Goal: Information Seeking & Learning: Compare options

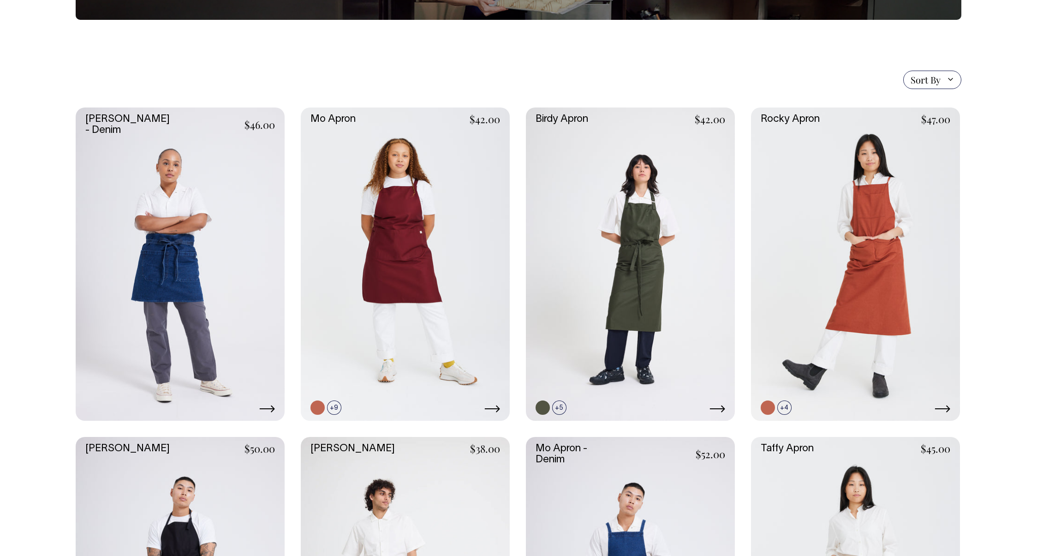
scroll to position [177, 0]
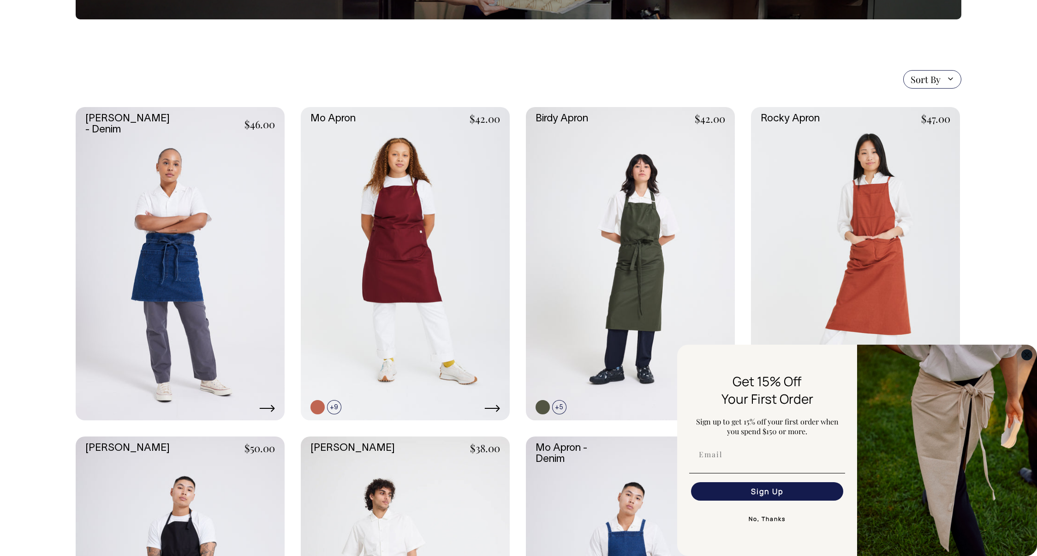
click at [1025, 357] on circle "Close dialog" at bounding box center [1026, 354] width 11 height 11
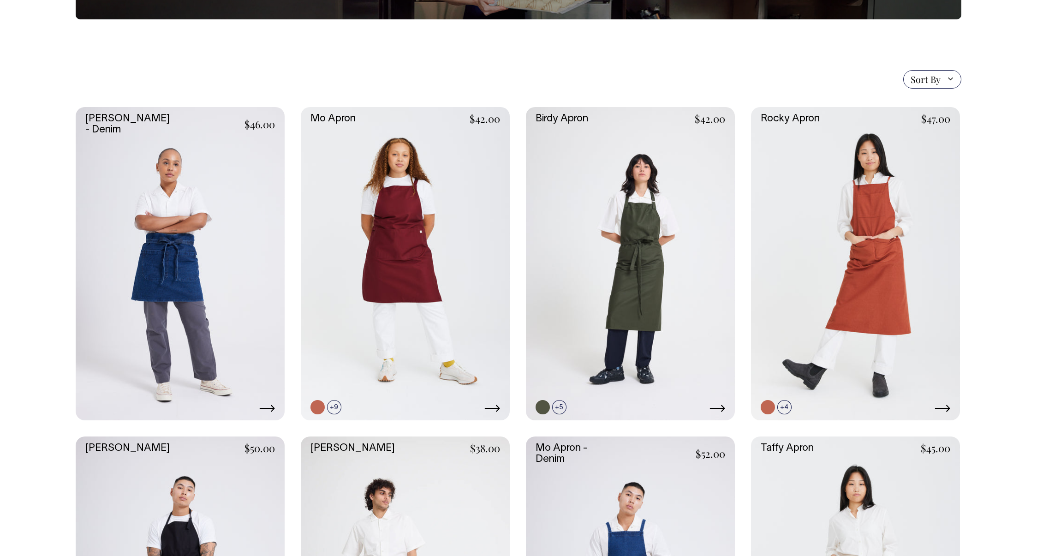
scroll to position [186, 0]
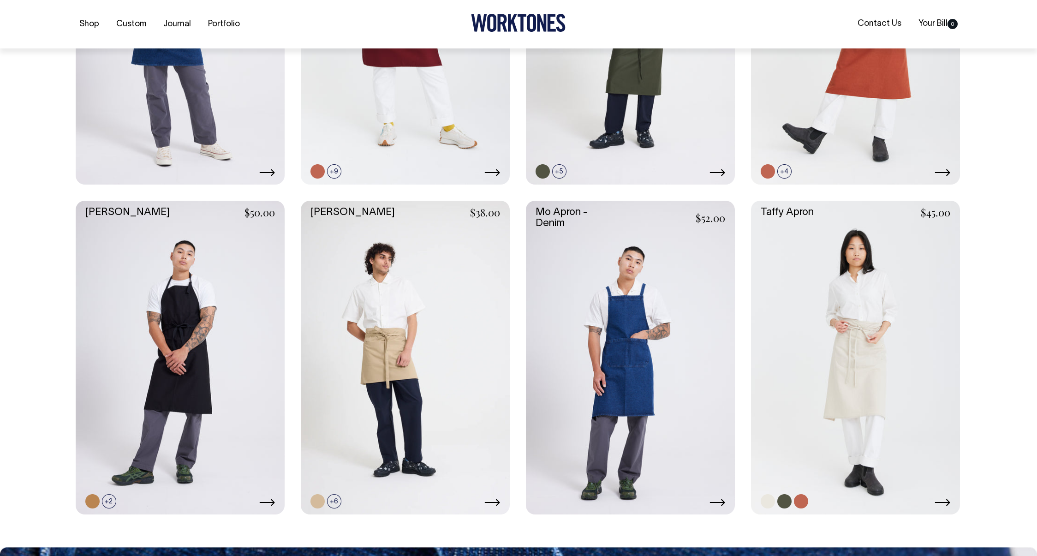
click at [868, 379] on link at bounding box center [855, 358] width 209 height 314
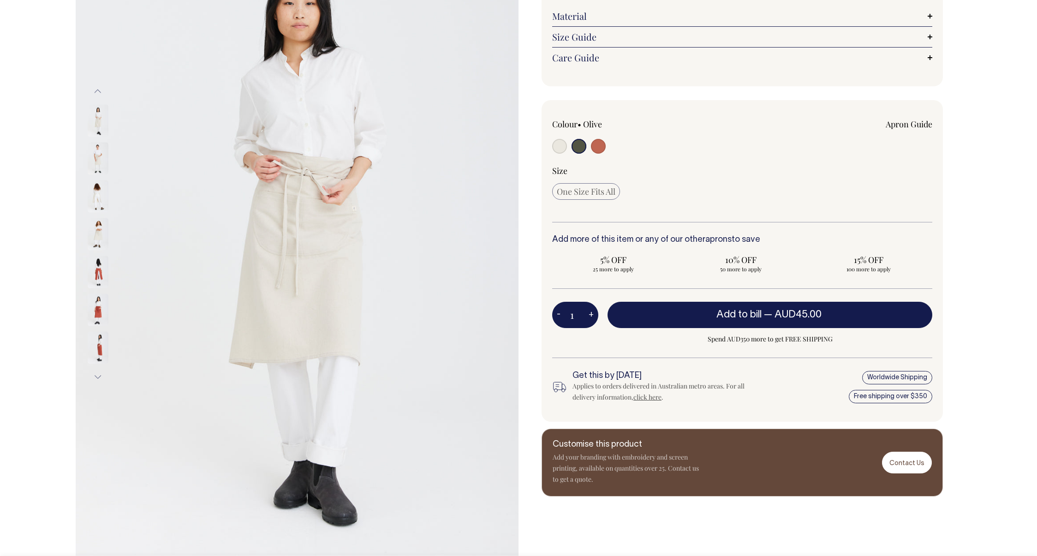
scroll to position [147, 0]
click at [100, 159] on img at bounding box center [98, 158] width 21 height 32
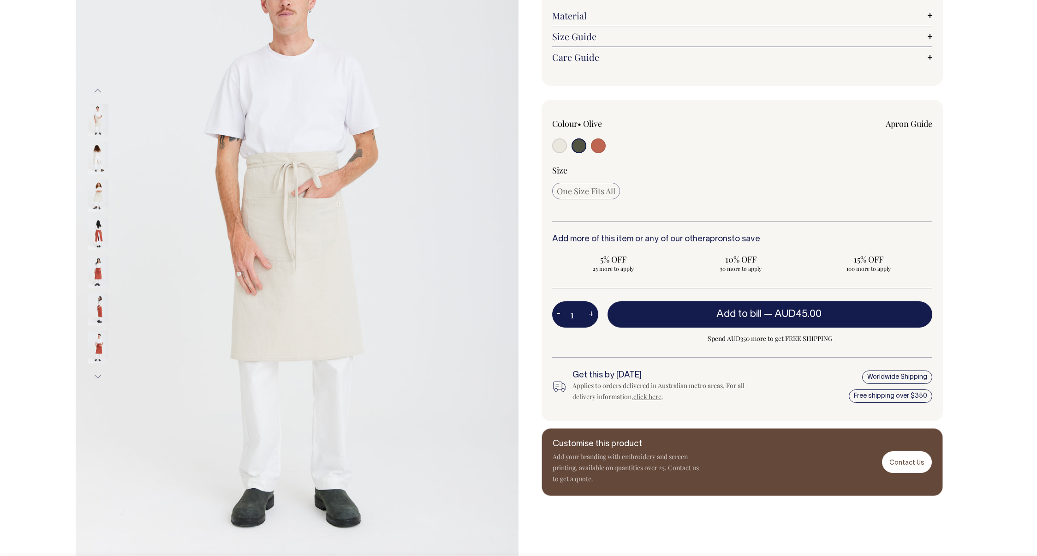
click at [101, 190] on img at bounding box center [98, 195] width 21 height 32
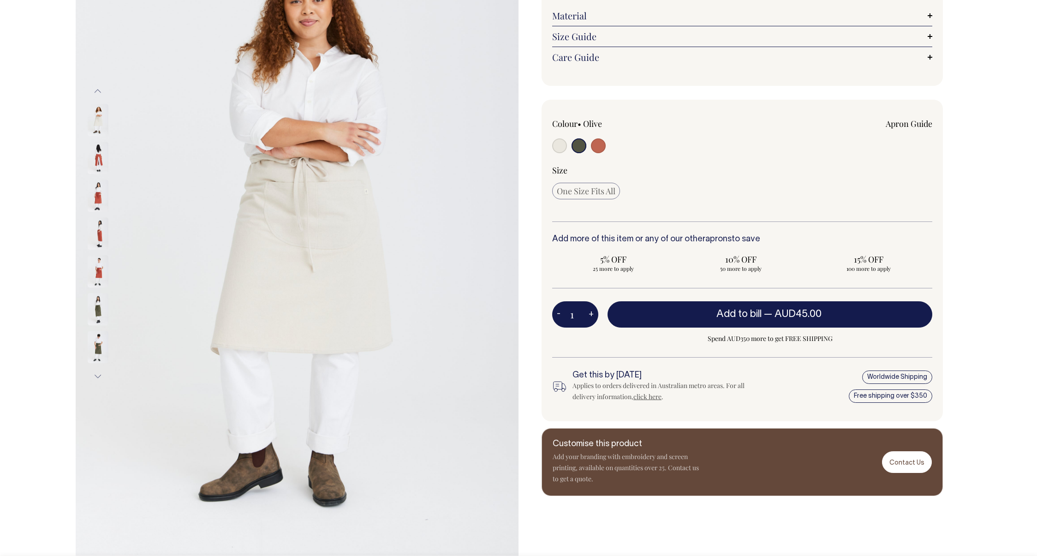
click at [96, 130] on img at bounding box center [98, 120] width 21 height 32
click at [101, 121] on img at bounding box center [98, 120] width 21 height 32
click at [97, 86] on button "Previous" at bounding box center [98, 91] width 14 height 21
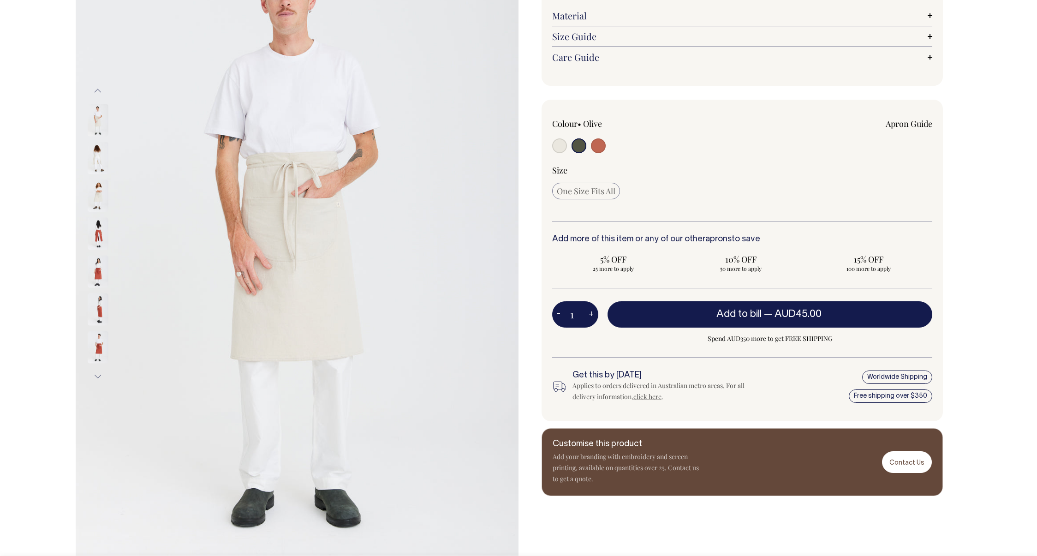
click at [97, 91] on button "Previous" at bounding box center [98, 91] width 14 height 21
click at [97, 124] on img at bounding box center [98, 120] width 21 height 32
click at [98, 188] on img at bounding box center [98, 195] width 21 height 32
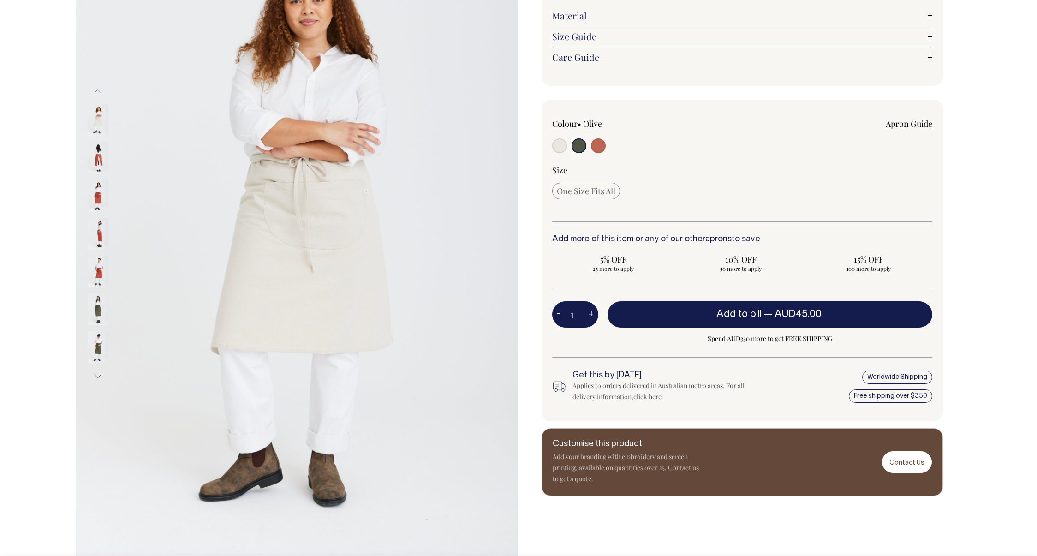
click at [99, 89] on button "Previous" at bounding box center [98, 91] width 14 height 21
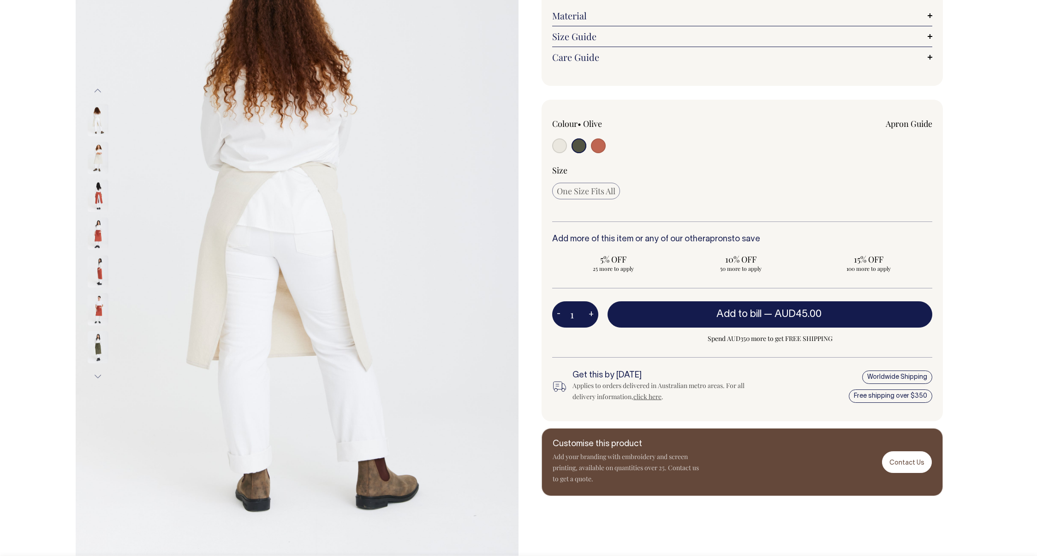
click at [98, 89] on button "Previous" at bounding box center [98, 91] width 14 height 21
click at [95, 92] on button "Previous" at bounding box center [98, 91] width 14 height 21
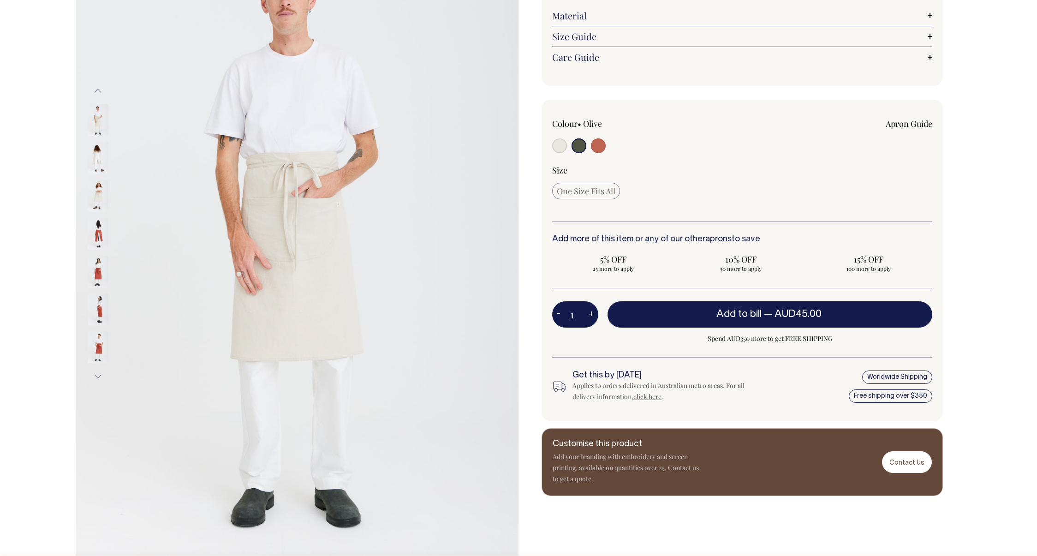
click at [99, 124] on img at bounding box center [98, 120] width 21 height 32
click at [97, 270] on img at bounding box center [98, 271] width 21 height 32
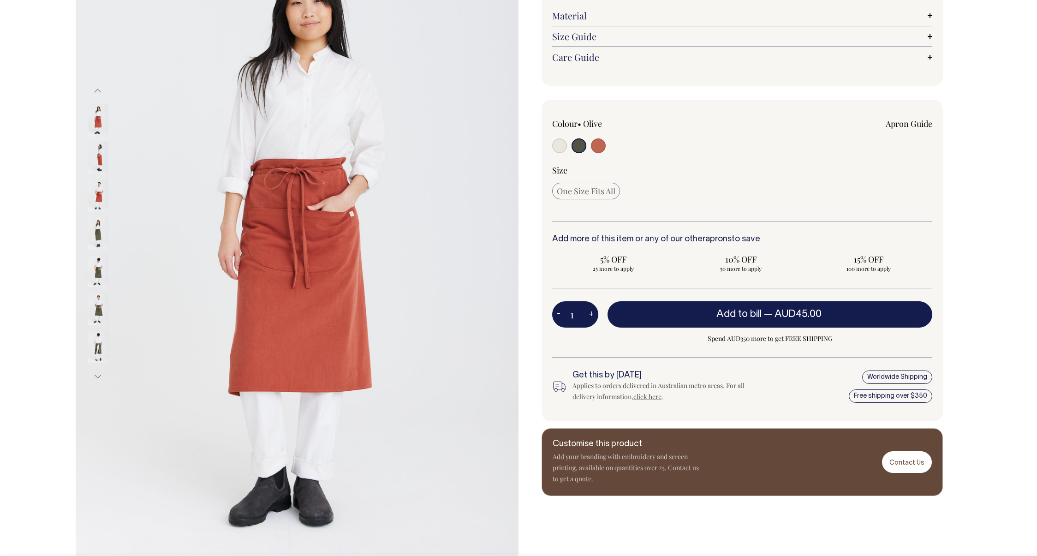
click at [98, 271] on img at bounding box center [98, 271] width 21 height 32
click at [99, 310] on img at bounding box center [98, 309] width 21 height 32
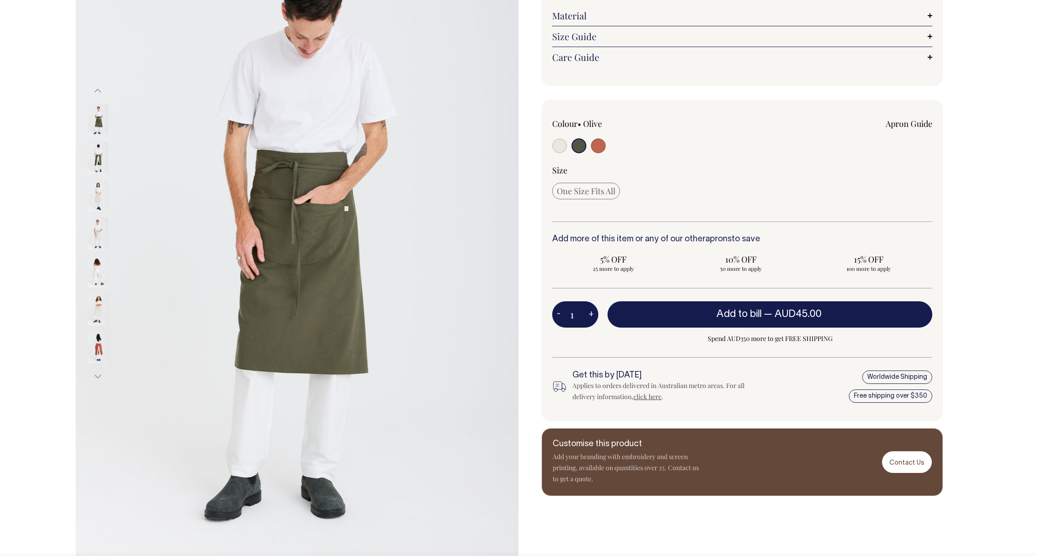
click at [97, 120] on img at bounding box center [98, 120] width 21 height 32
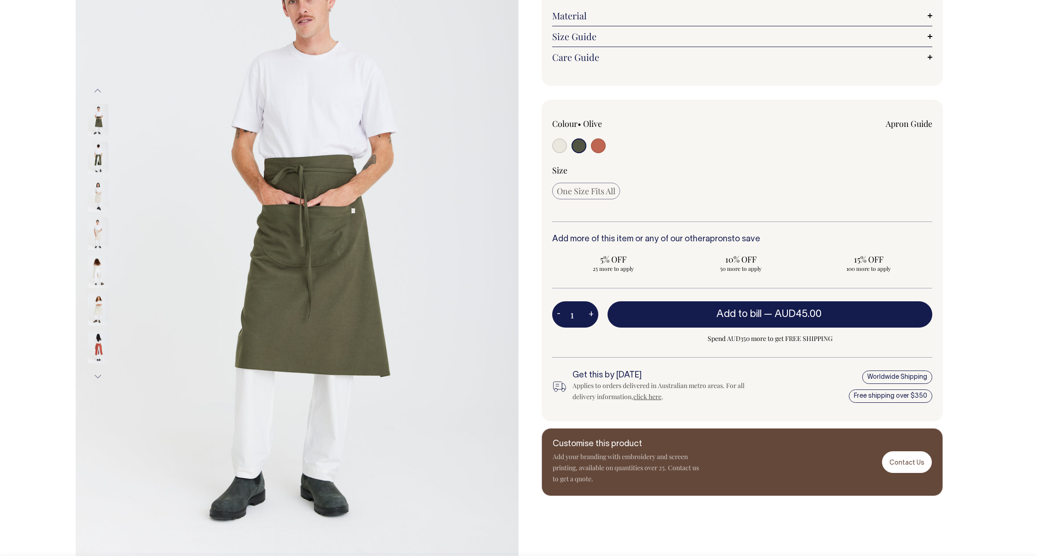
click at [99, 129] on img at bounding box center [98, 120] width 21 height 32
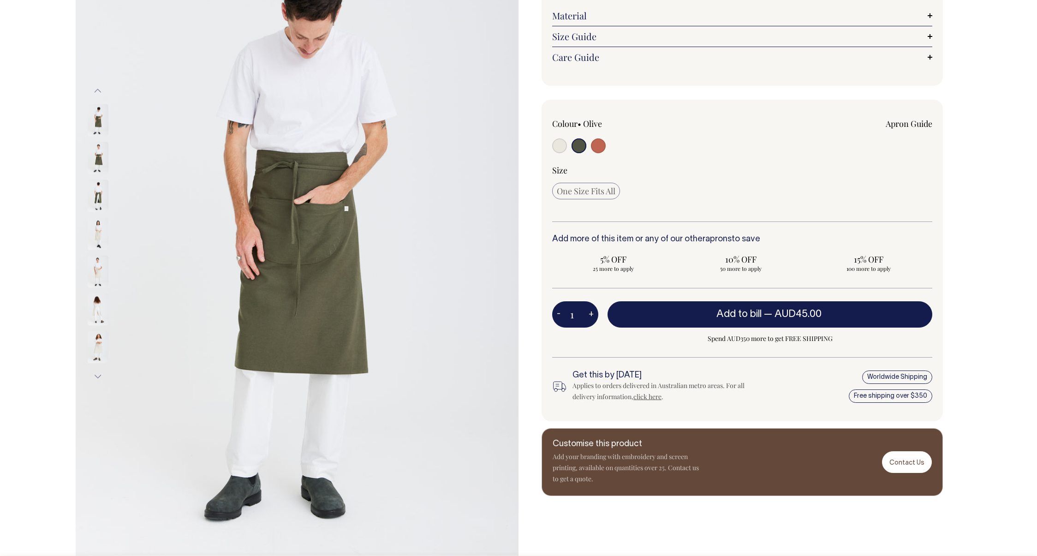
click at [99, 117] on img at bounding box center [98, 120] width 21 height 32
click at [99, 150] on img at bounding box center [98, 158] width 21 height 32
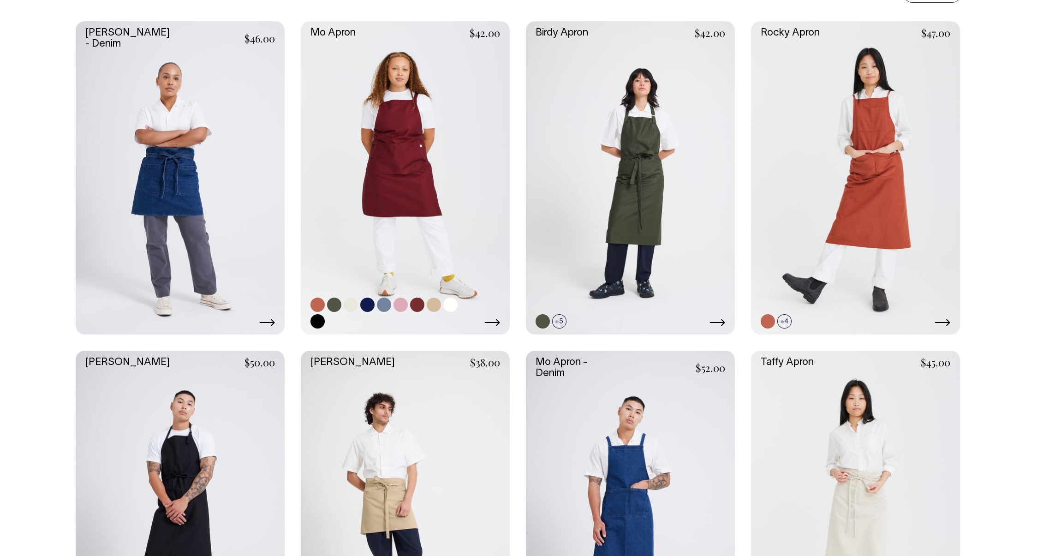
scroll to position [262, 0]
click at [660, 197] on link at bounding box center [630, 179] width 209 height 314
click at [627, 184] on link at bounding box center [630, 179] width 209 height 314
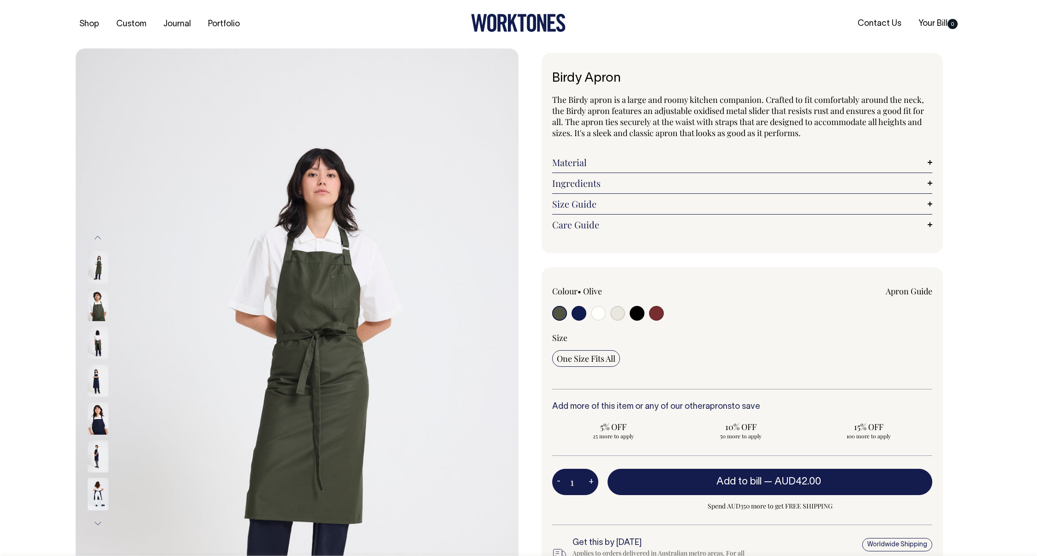
click at [97, 312] on img at bounding box center [98, 305] width 21 height 32
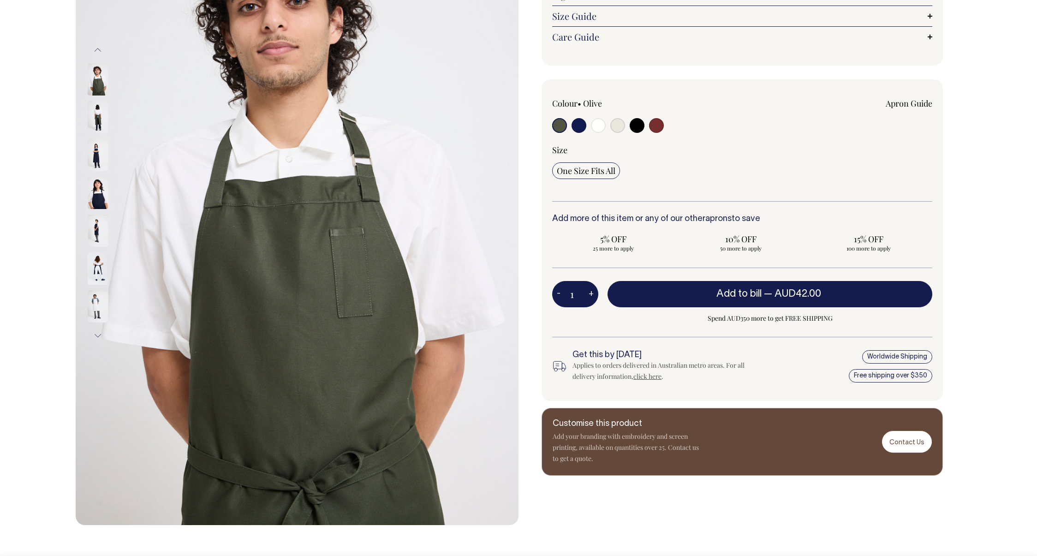
scroll to position [188, 0]
click at [578, 127] on input "radio" at bounding box center [578, 125] width 15 height 15
radio input "true"
select select "Dark Navy"
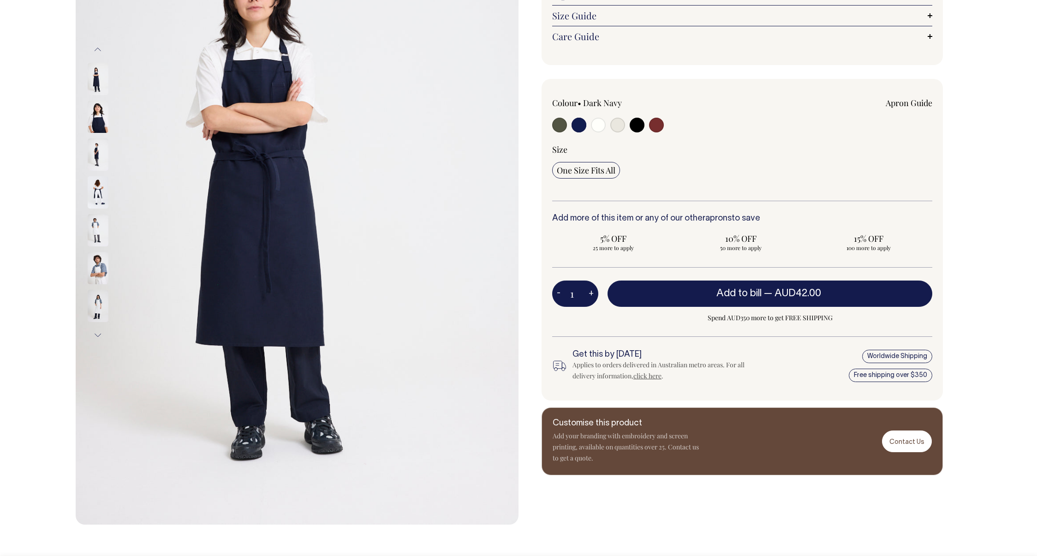
click at [657, 127] on input "radio" at bounding box center [656, 125] width 15 height 15
radio input "true"
select select "Burgundy"
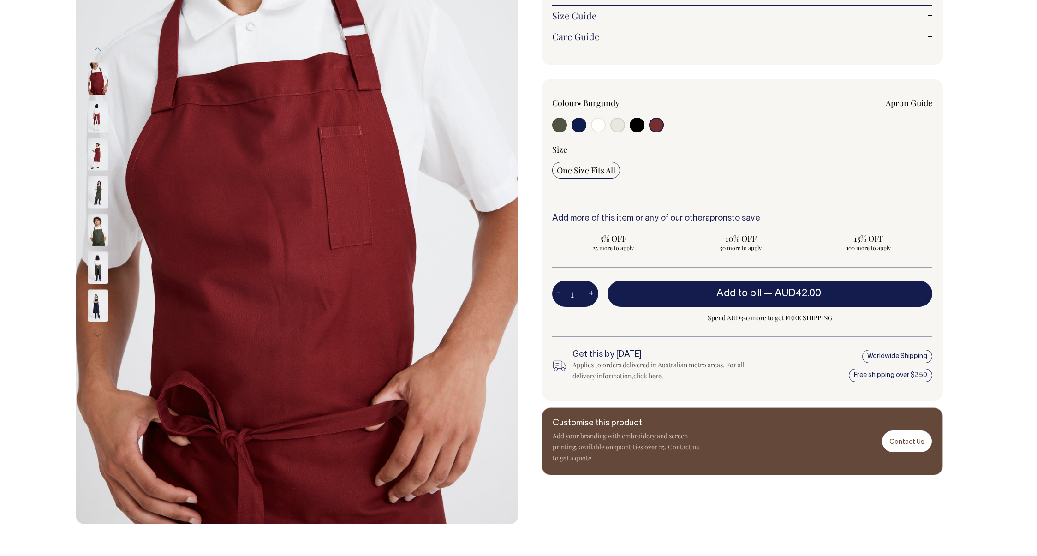
click at [93, 87] on img at bounding box center [98, 78] width 21 height 32
click at [96, 152] on img at bounding box center [98, 154] width 21 height 32
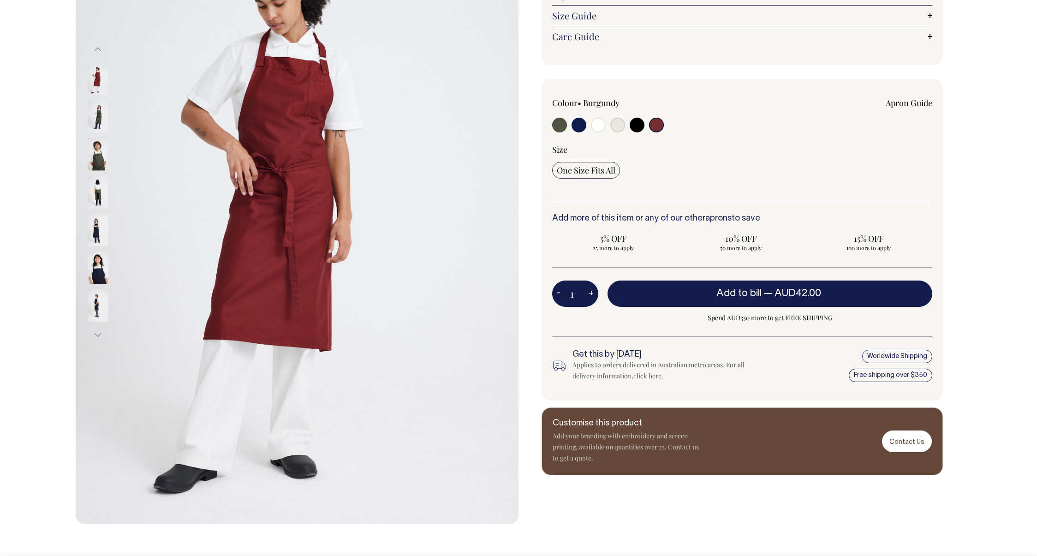
click at [99, 50] on button "Previous" at bounding box center [98, 49] width 14 height 21
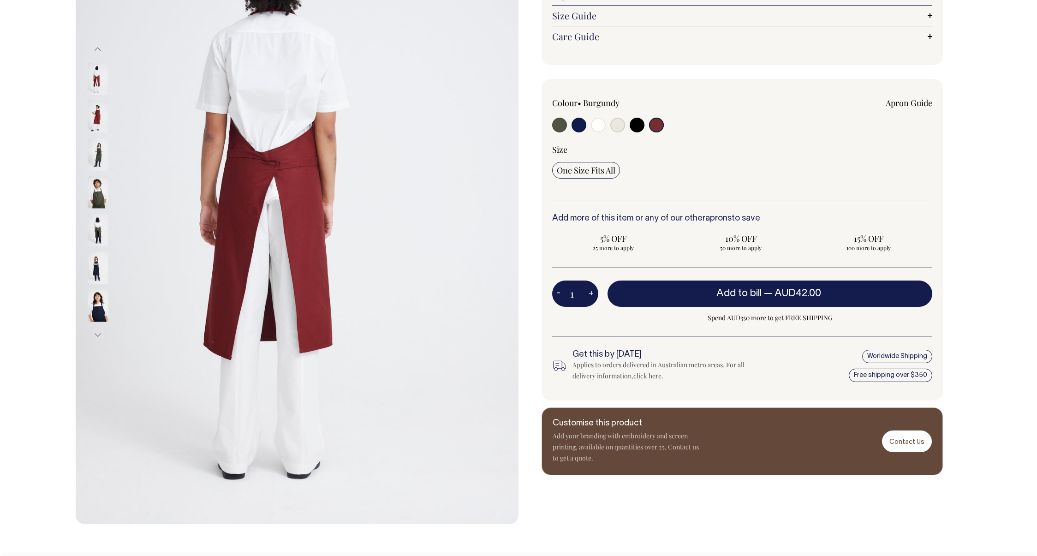
click at [99, 52] on button "Previous" at bounding box center [98, 49] width 14 height 21
click at [98, 48] on button "Previous" at bounding box center [98, 49] width 14 height 21
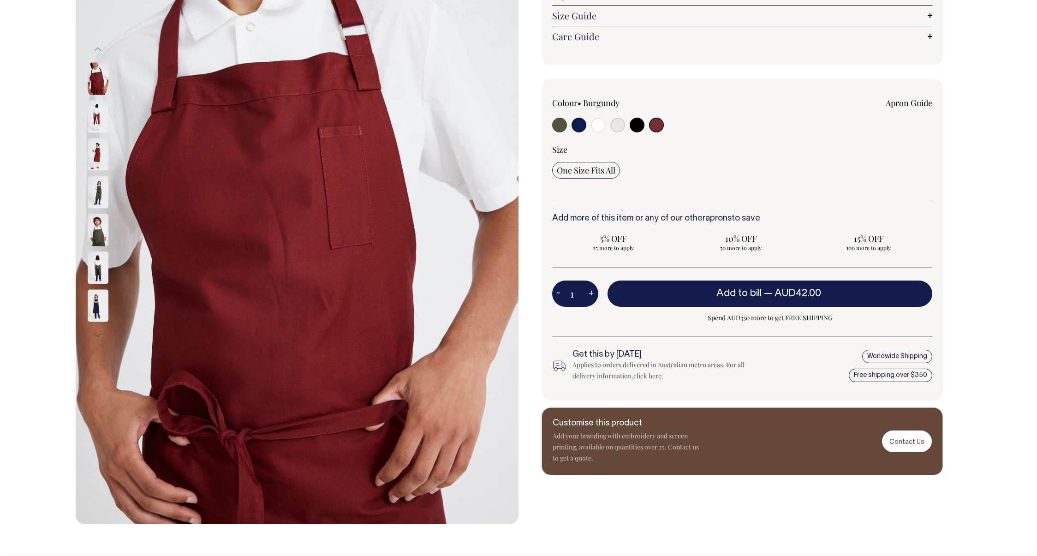
click at [96, 86] on img at bounding box center [98, 78] width 21 height 32
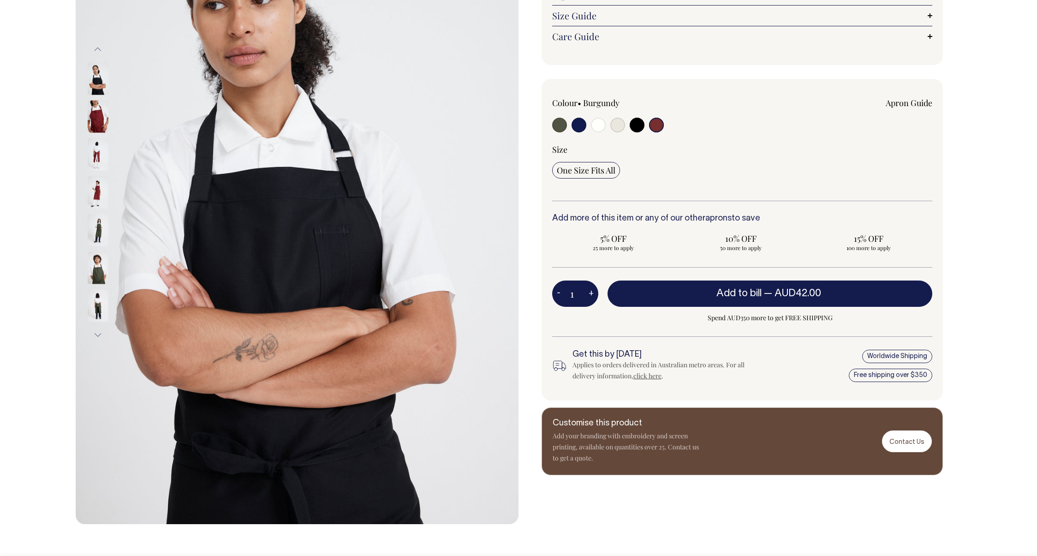
click at [101, 126] on img at bounding box center [98, 116] width 21 height 32
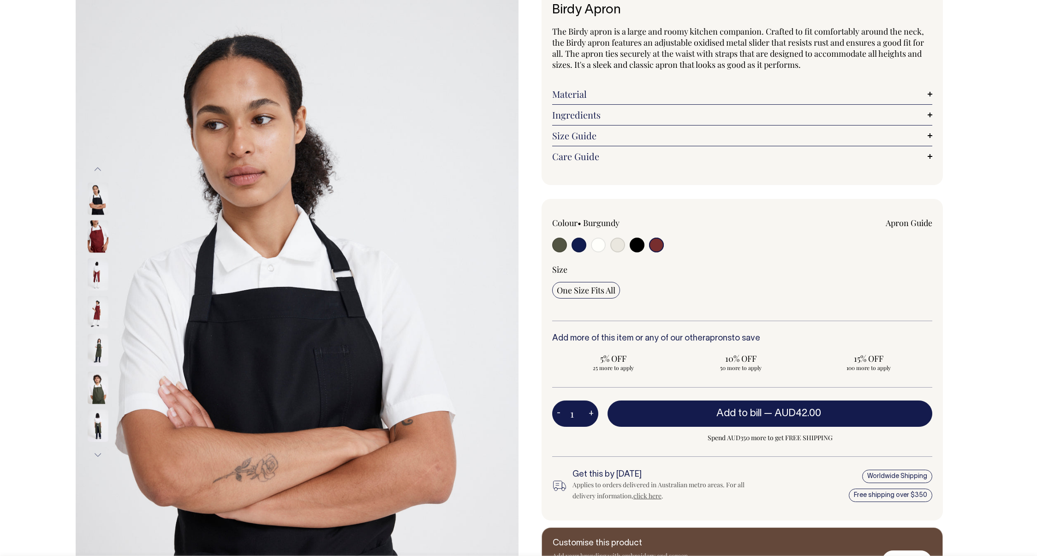
scroll to position [68, 0]
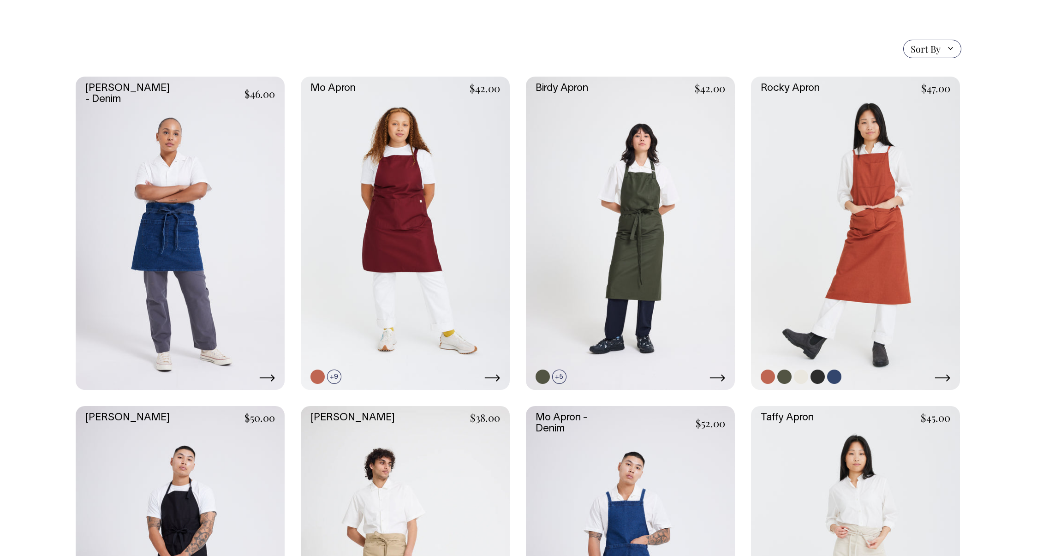
scroll to position [207, 0]
click at [869, 307] on link at bounding box center [855, 234] width 209 height 314
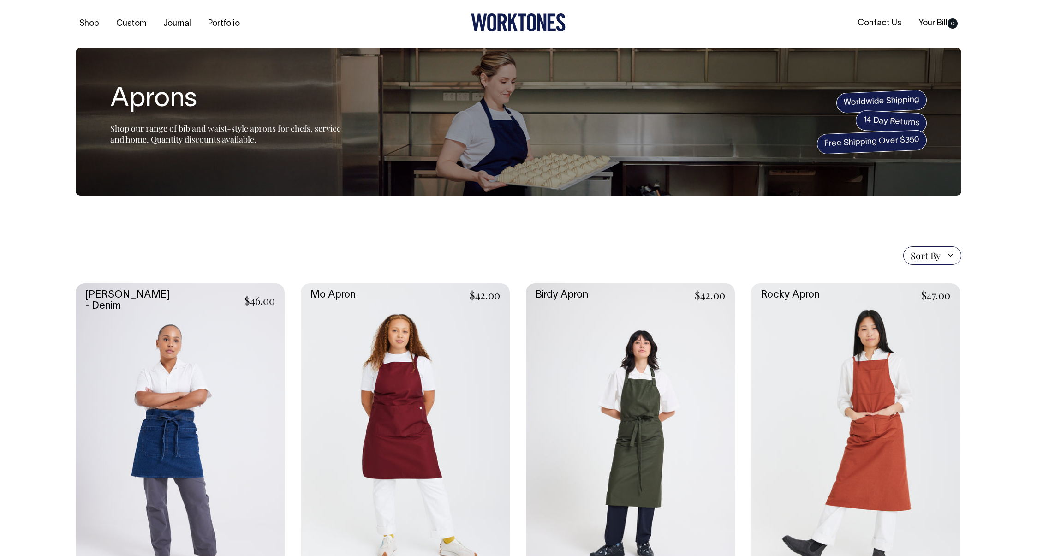
scroll to position [0, 0]
click at [215, 22] on link "Portfolio" at bounding box center [223, 24] width 39 height 15
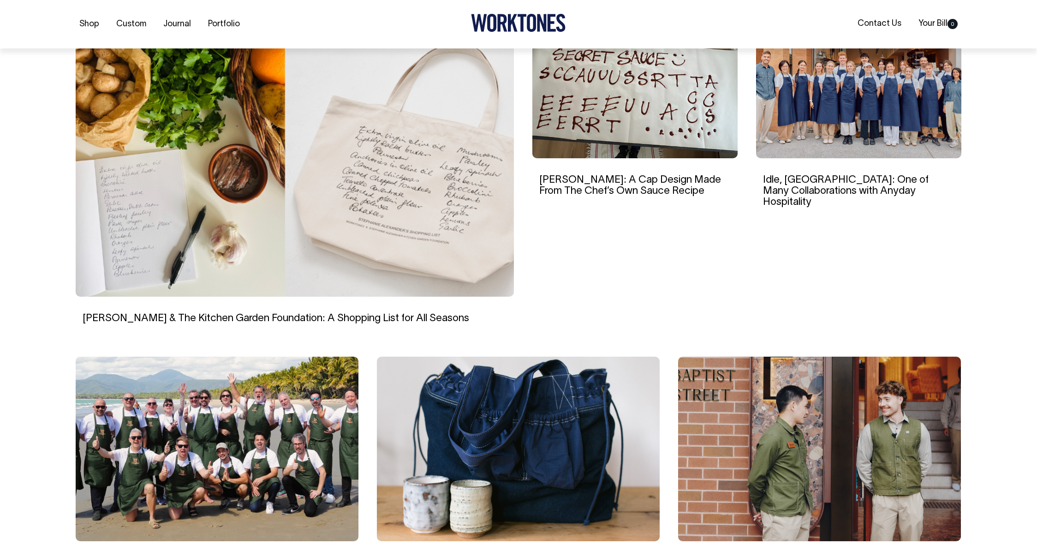
scroll to position [291, 0]
click at [889, 119] on img at bounding box center [858, 95] width 205 height 124
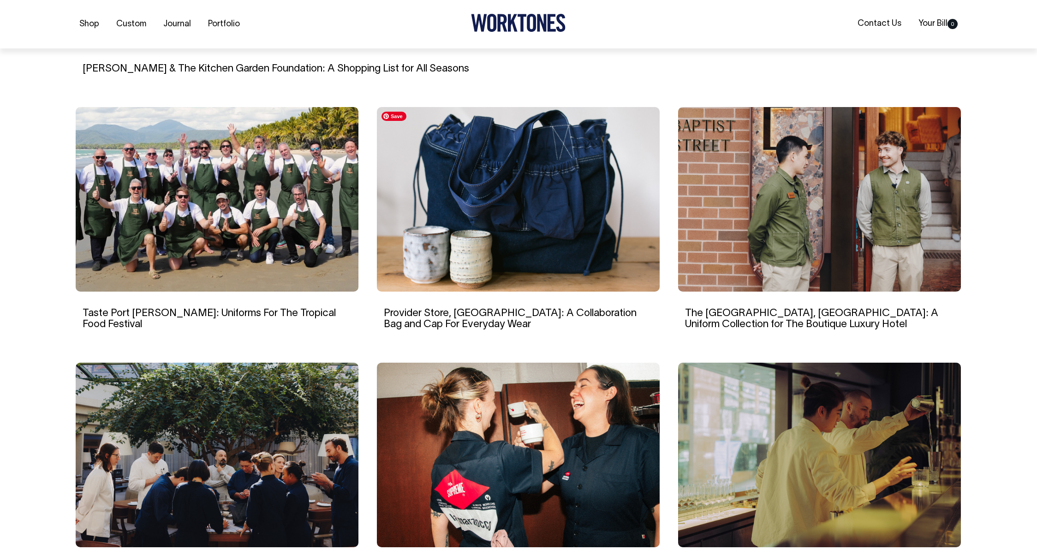
scroll to position [540, 0]
click at [270, 236] on img at bounding box center [217, 199] width 283 height 184
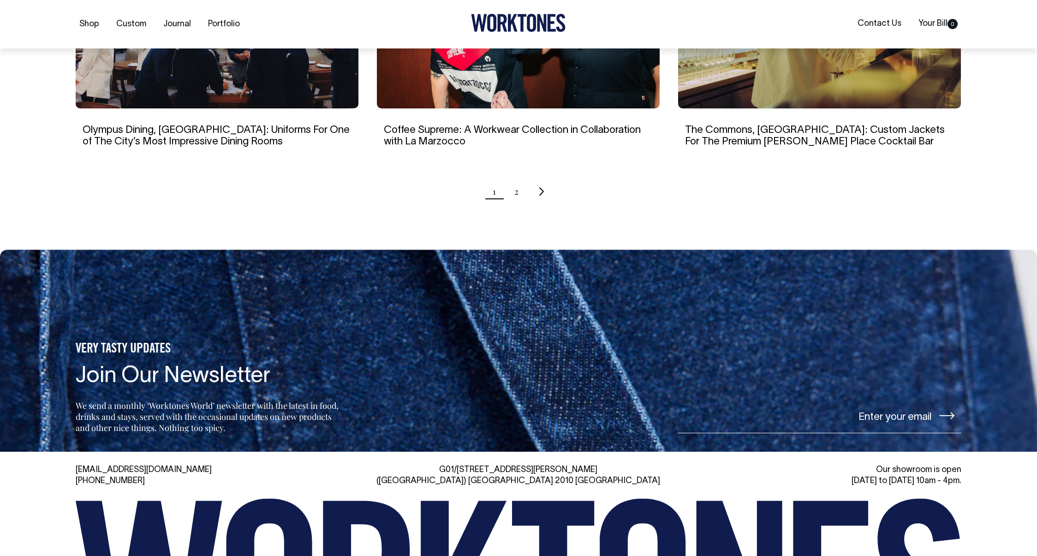
click at [522, 198] on ul "1 2" at bounding box center [518, 191] width 885 height 23
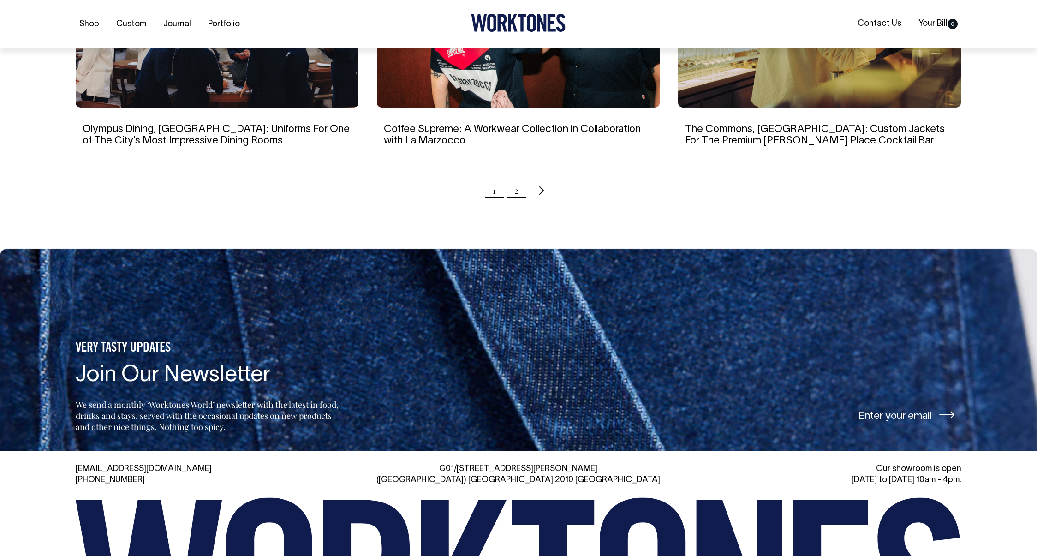
click at [516, 195] on link "2" at bounding box center [516, 190] width 4 height 23
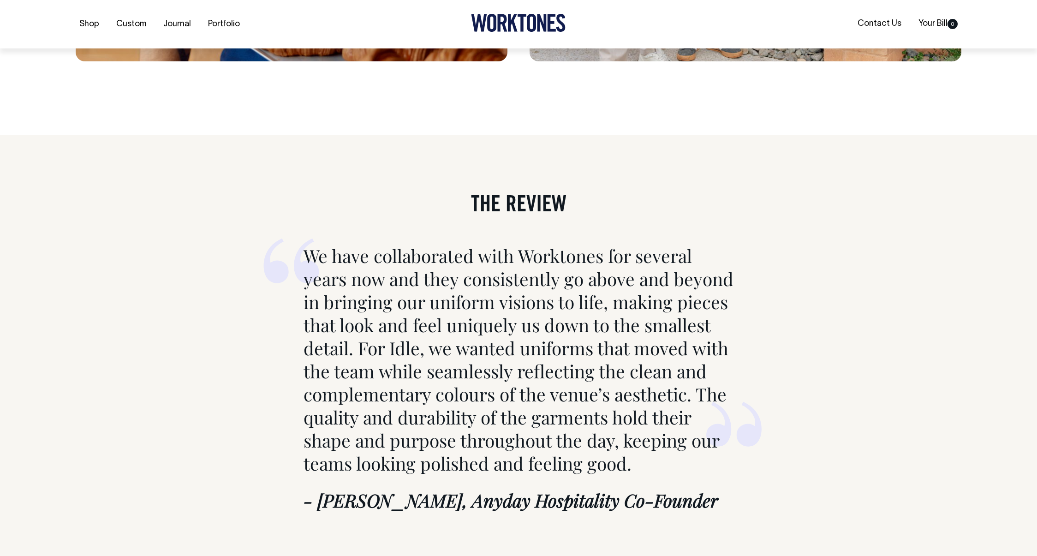
scroll to position [4099, 0]
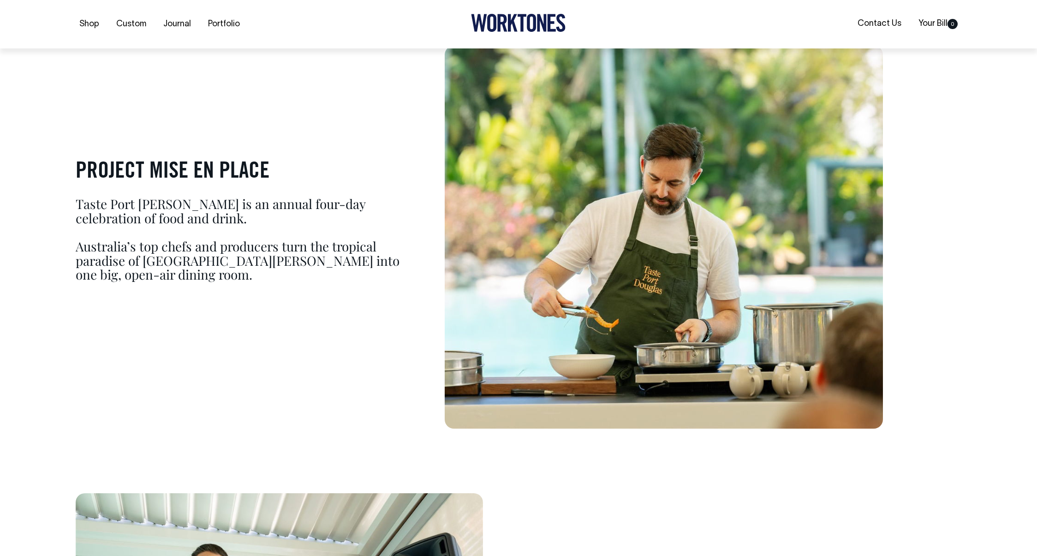
scroll to position [586, 0]
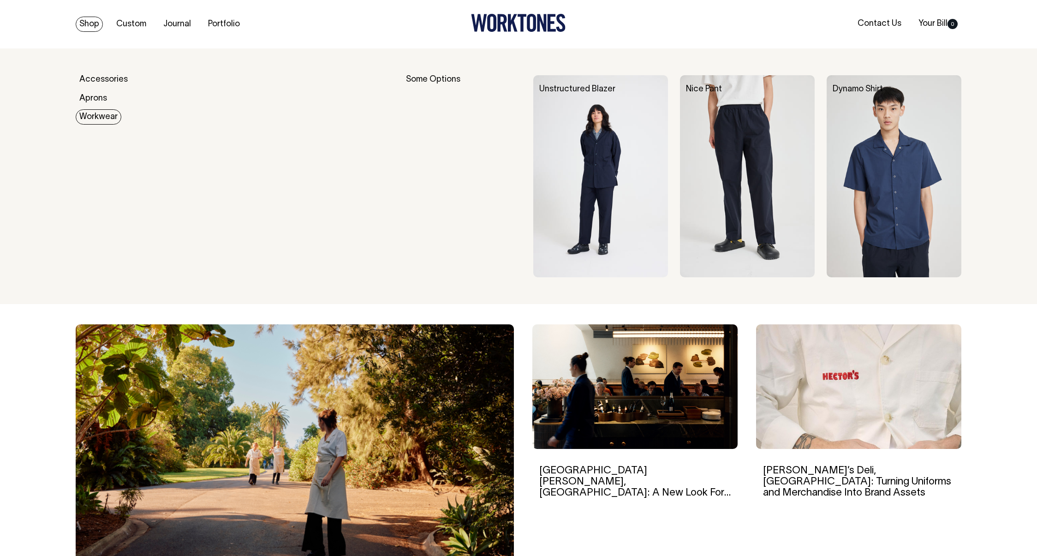
click at [86, 117] on link "Workwear" at bounding box center [99, 116] width 46 height 15
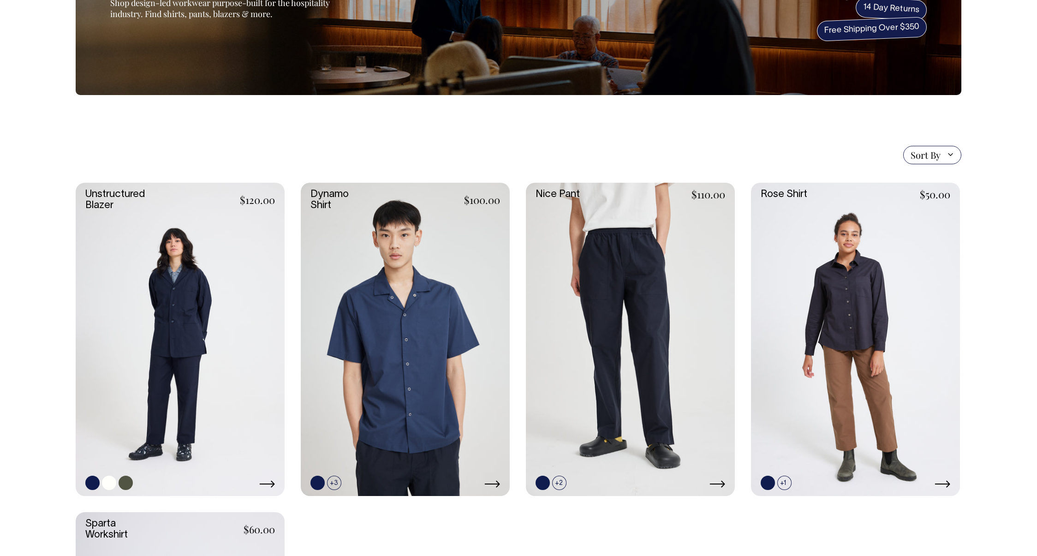
scroll to position [125, 0]
click at [241, 378] on link at bounding box center [180, 340] width 209 height 314
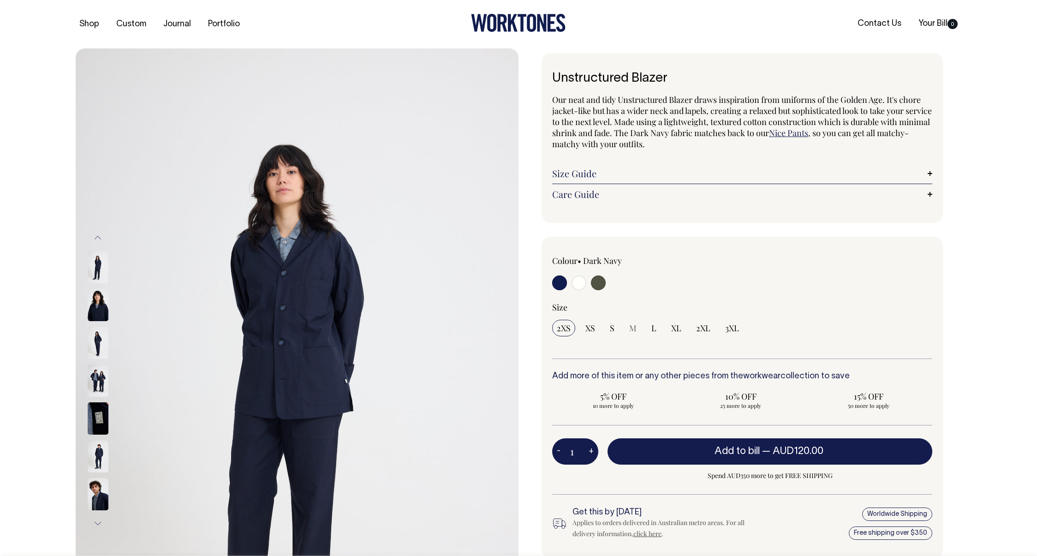
click at [599, 279] on input "radio" at bounding box center [598, 282] width 15 height 15
radio input "true"
select select "Olive"
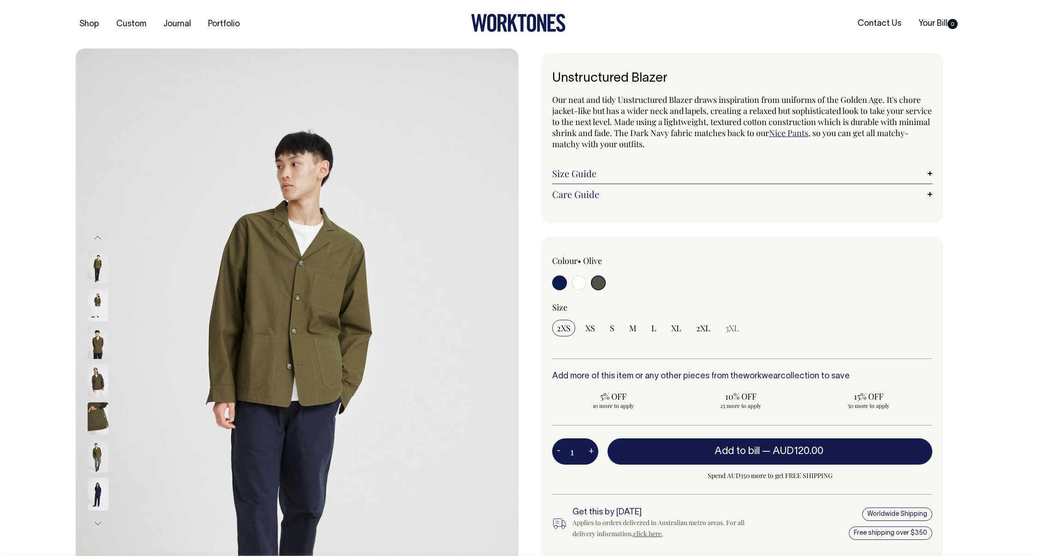
click at [99, 348] on img at bounding box center [98, 342] width 21 height 32
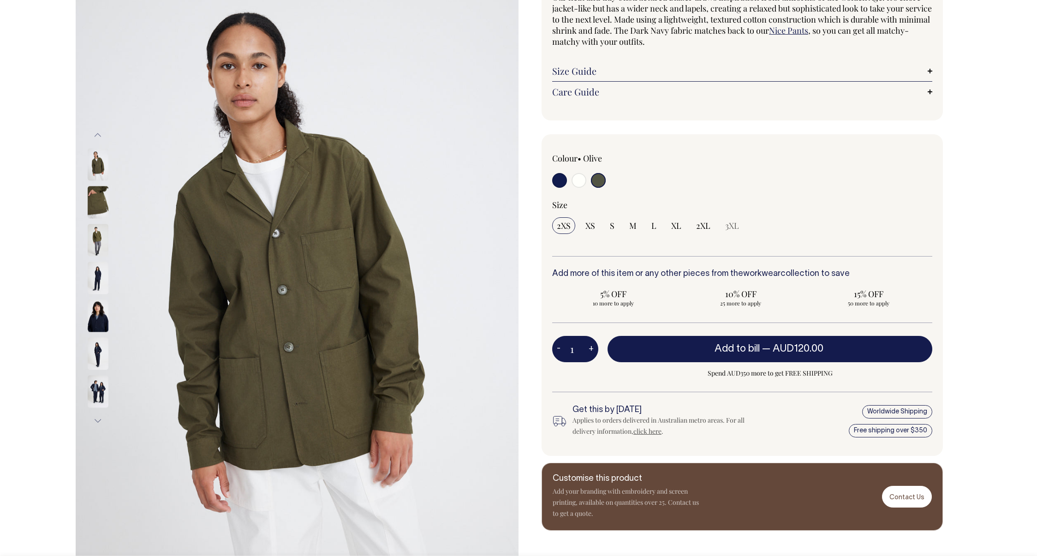
scroll to position [103, 0]
click at [97, 167] on img at bounding box center [98, 164] width 21 height 32
click at [94, 137] on button "Previous" at bounding box center [98, 134] width 14 height 21
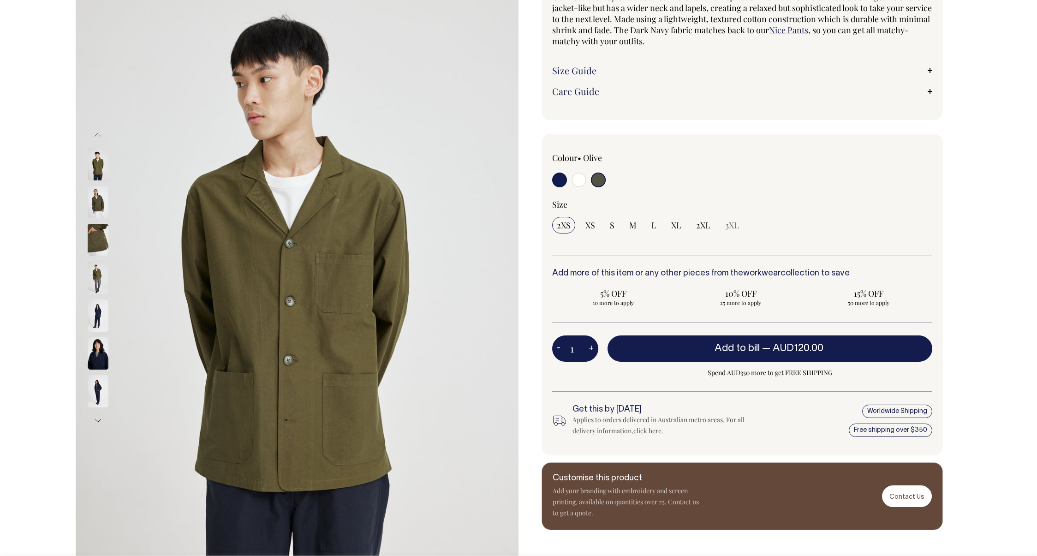
click at [102, 165] on img at bounding box center [98, 164] width 21 height 32
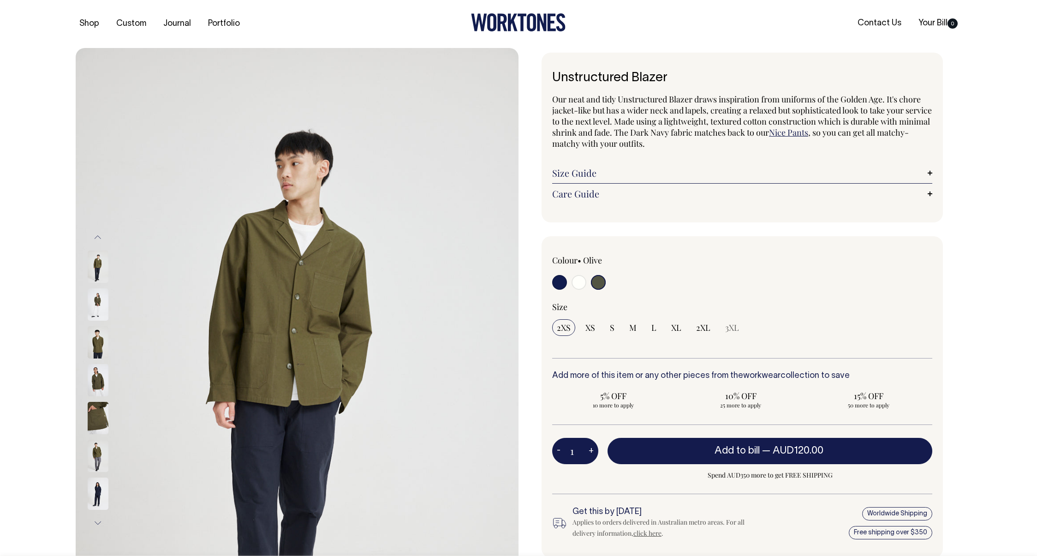
scroll to position [0, 0]
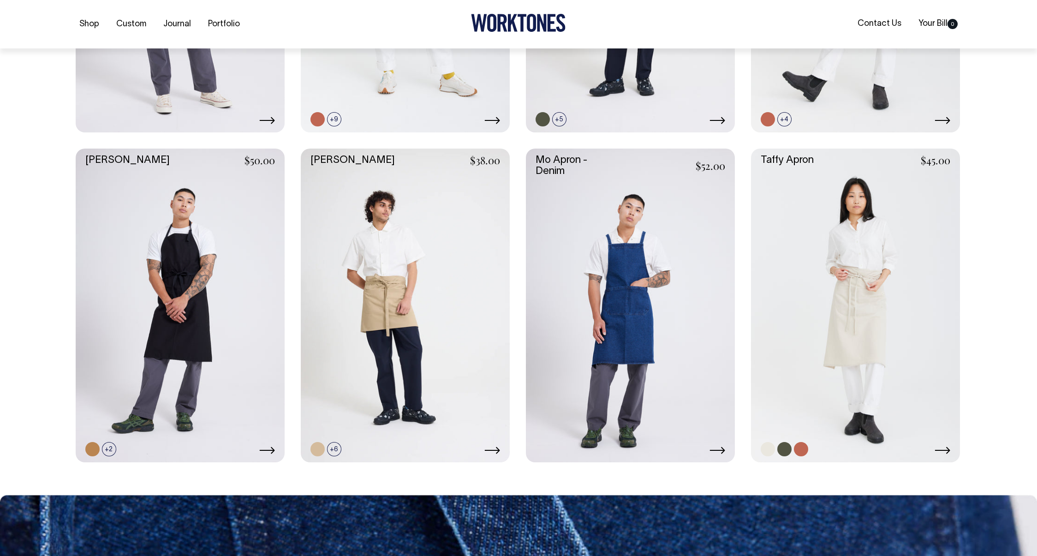
scroll to position [465, 0]
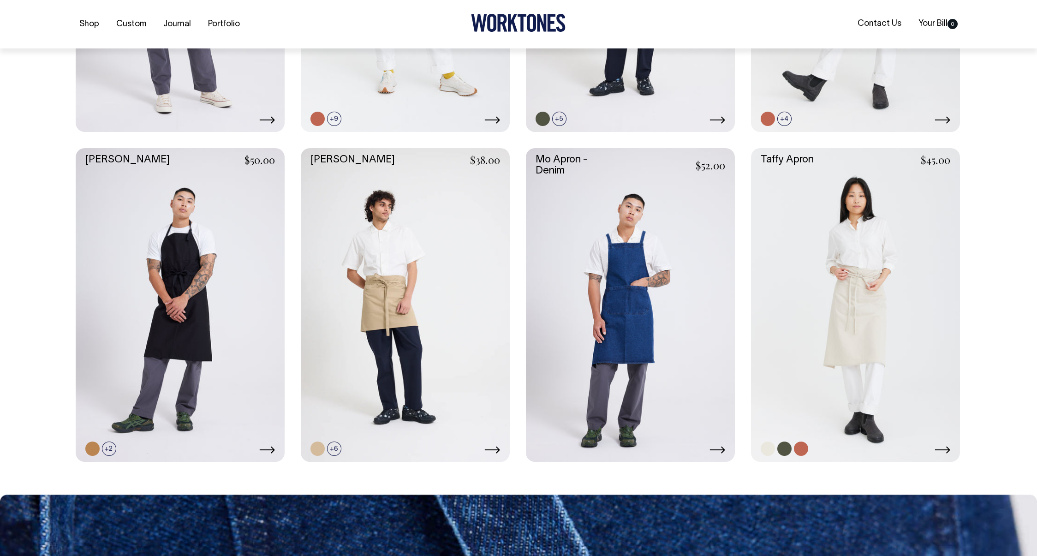
click at [802, 278] on link at bounding box center [855, 305] width 209 height 314
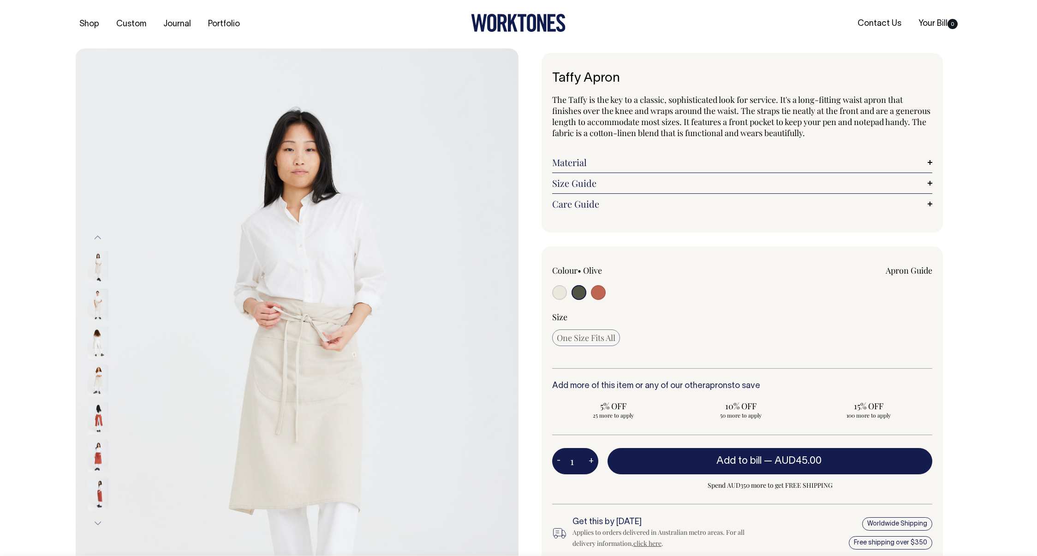
click at [97, 301] on img at bounding box center [98, 304] width 21 height 32
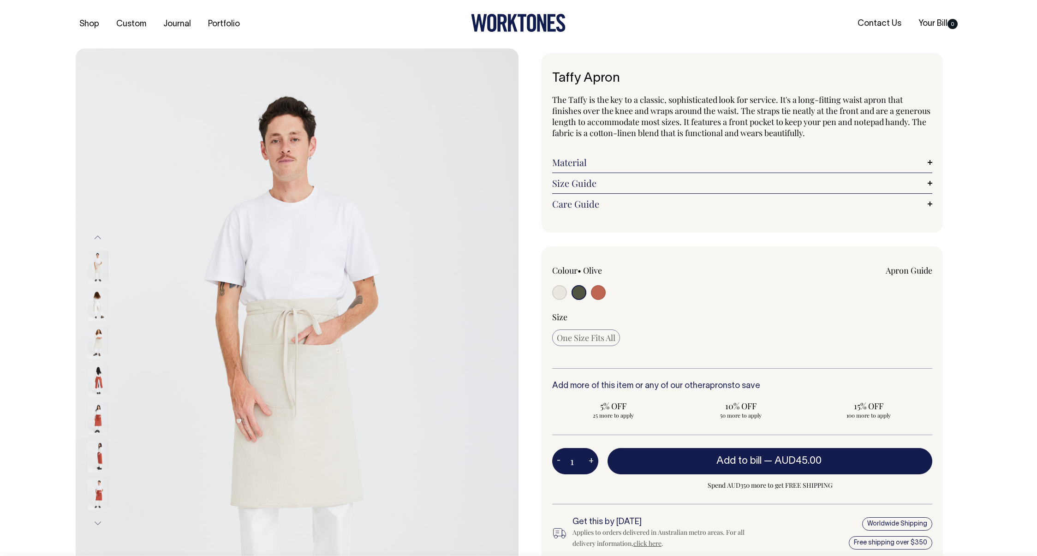
click at [98, 304] on img at bounding box center [98, 304] width 21 height 32
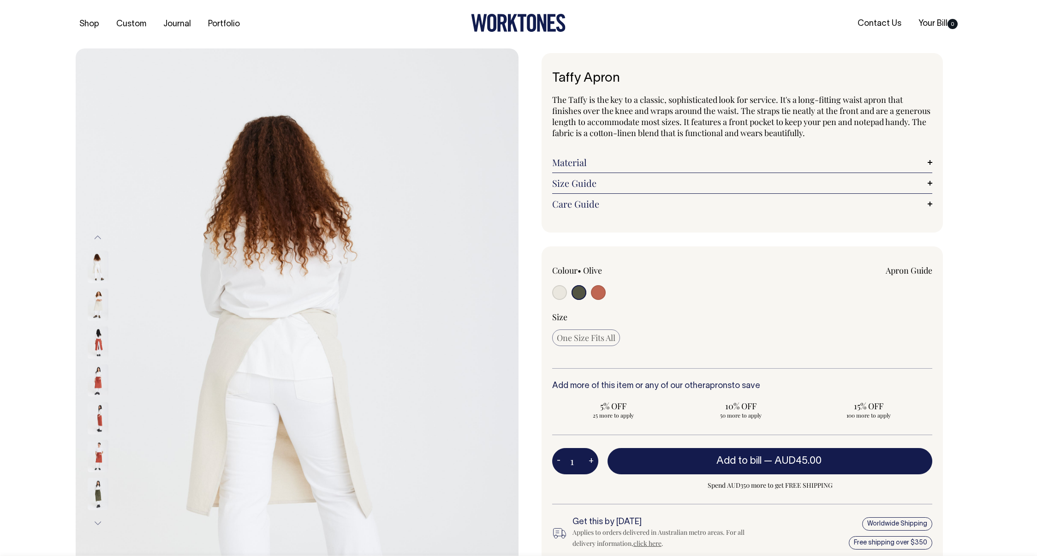
click at [98, 272] on img at bounding box center [98, 266] width 21 height 32
click at [98, 236] on button "Previous" at bounding box center [98, 237] width 14 height 21
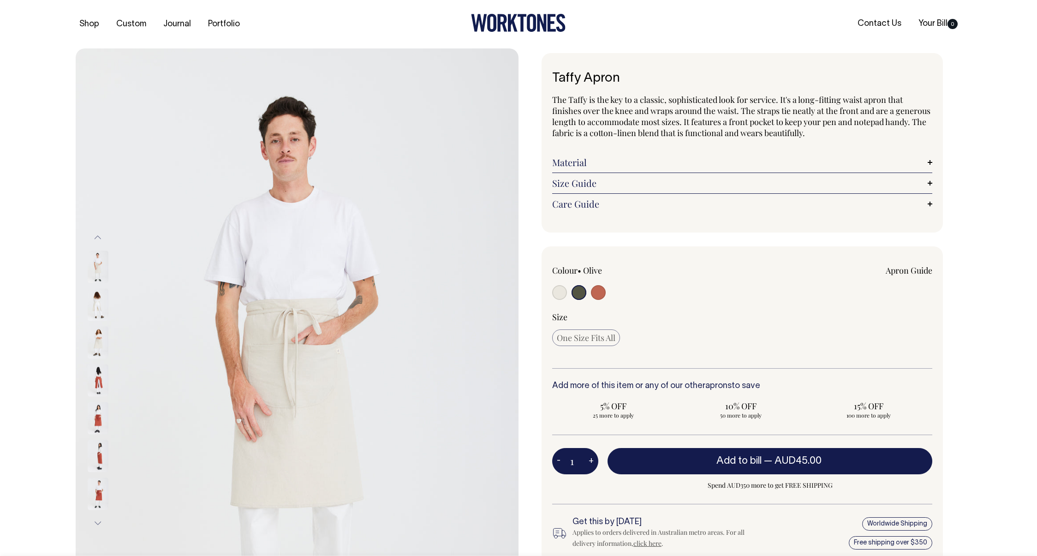
click at [98, 236] on button "Previous" at bounding box center [98, 237] width 14 height 21
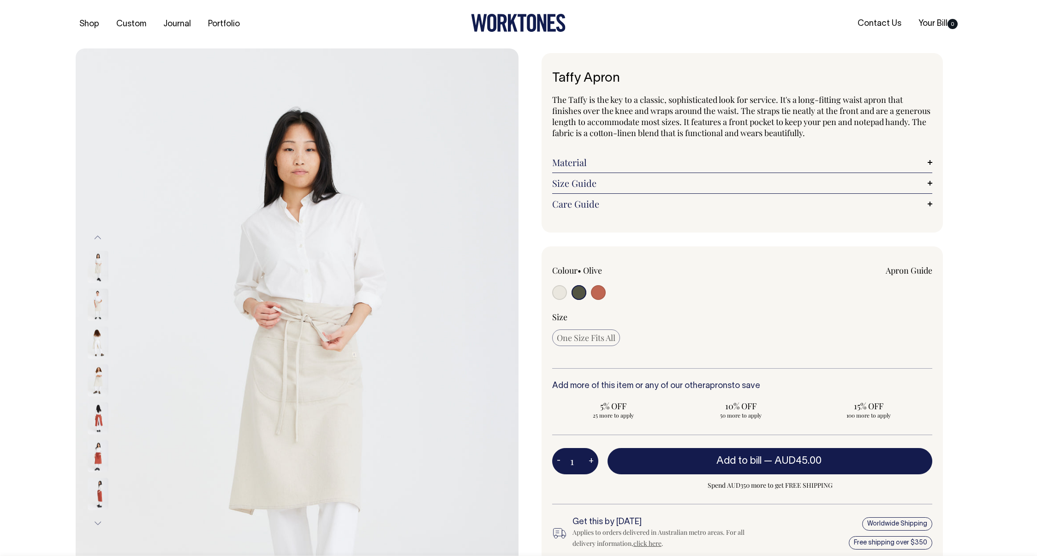
click at [98, 236] on button "Previous" at bounding box center [98, 237] width 14 height 21
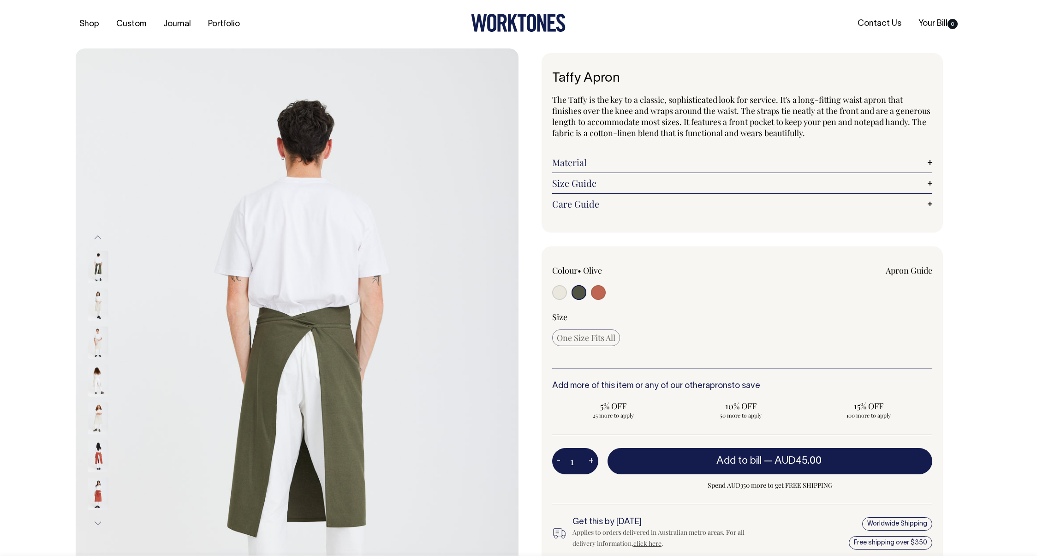
click at [101, 273] on img at bounding box center [98, 266] width 21 height 32
click at [595, 294] on input "radio" at bounding box center [598, 292] width 15 height 15
radio input "true"
select select "Rust"
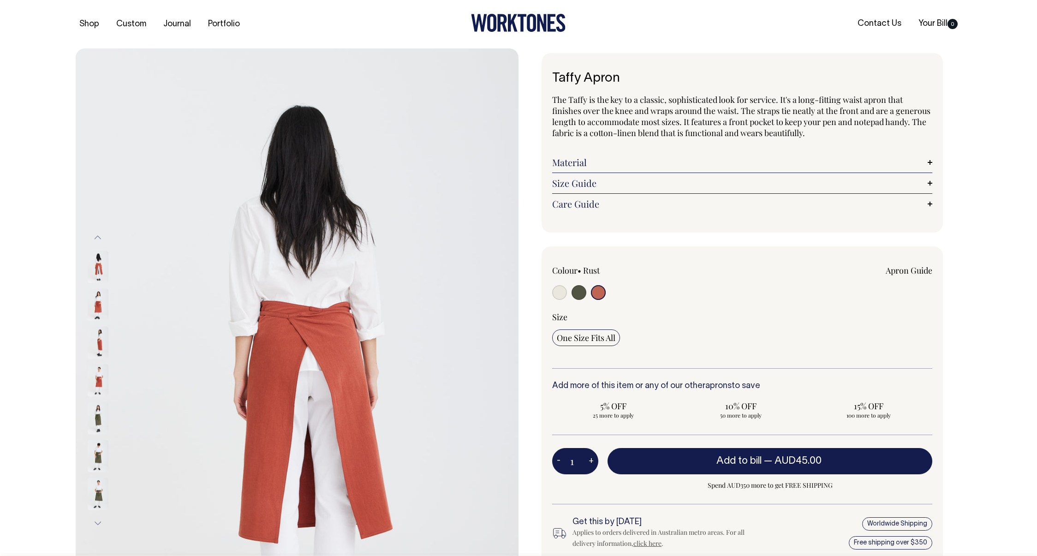
click at [98, 308] on img at bounding box center [98, 304] width 21 height 32
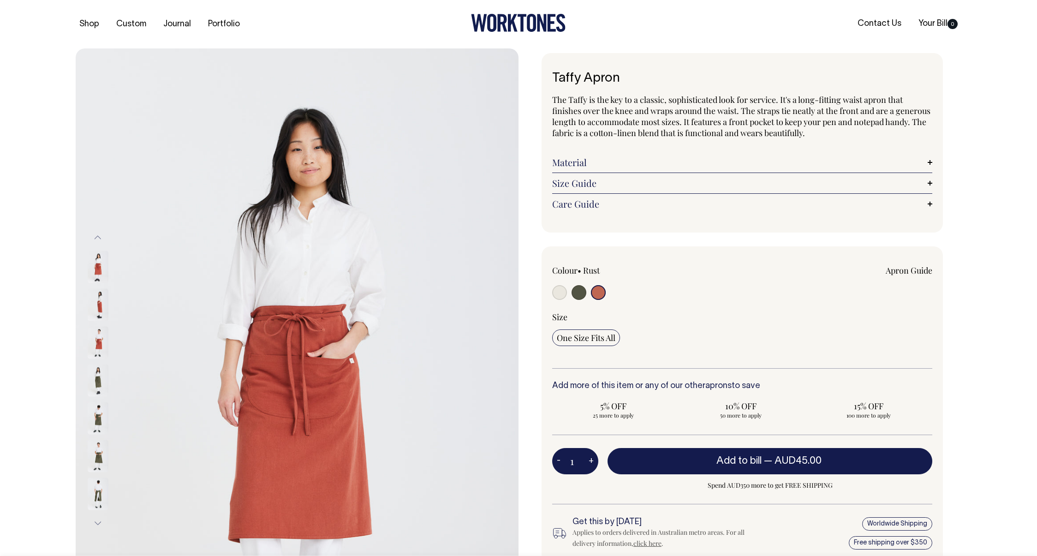
click at [92, 345] on img at bounding box center [98, 342] width 21 height 32
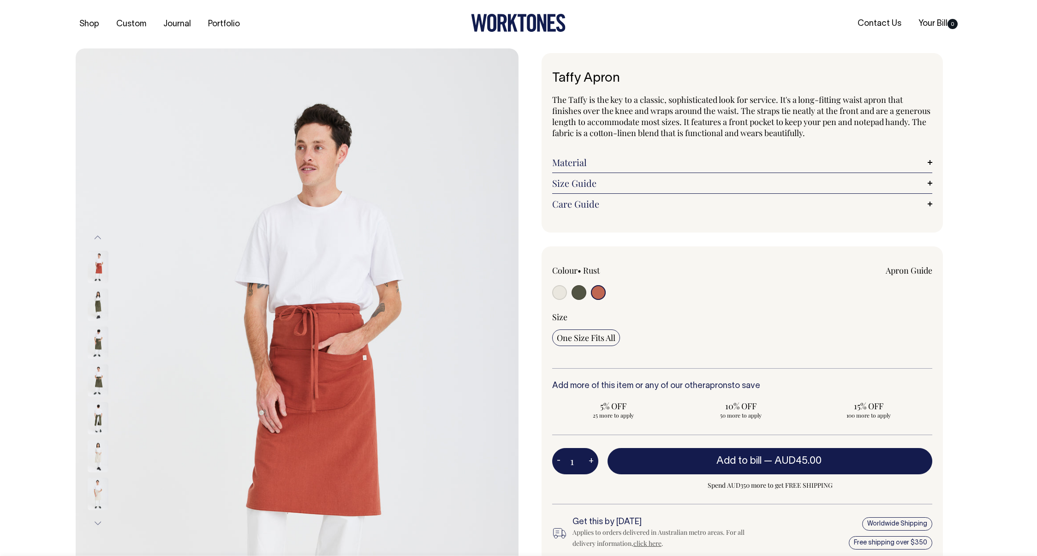
click at [96, 236] on button "Previous" at bounding box center [98, 237] width 14 height 21
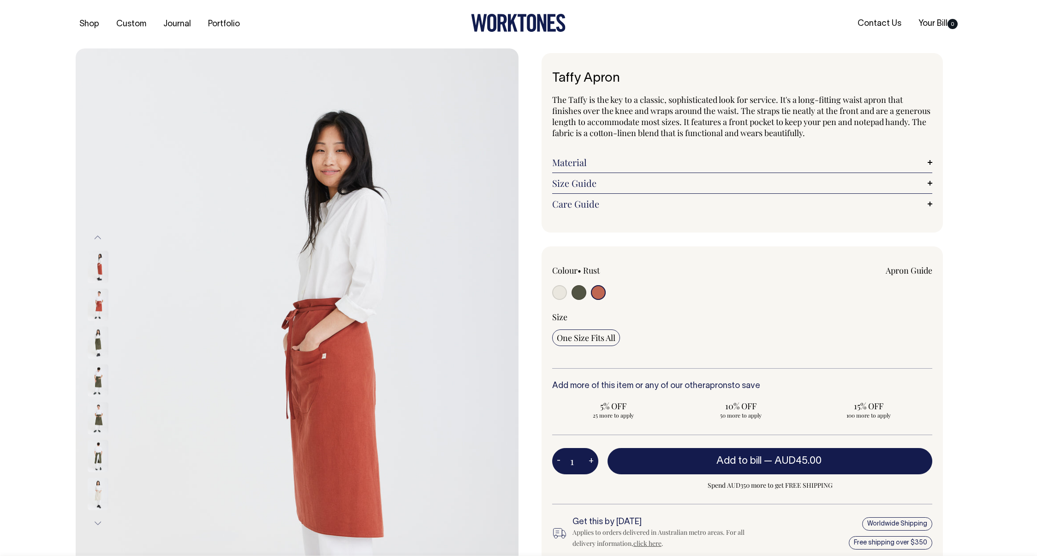
click at [96, 236] on button "Previous" at bounding box center [98, 237] width 14 height 21
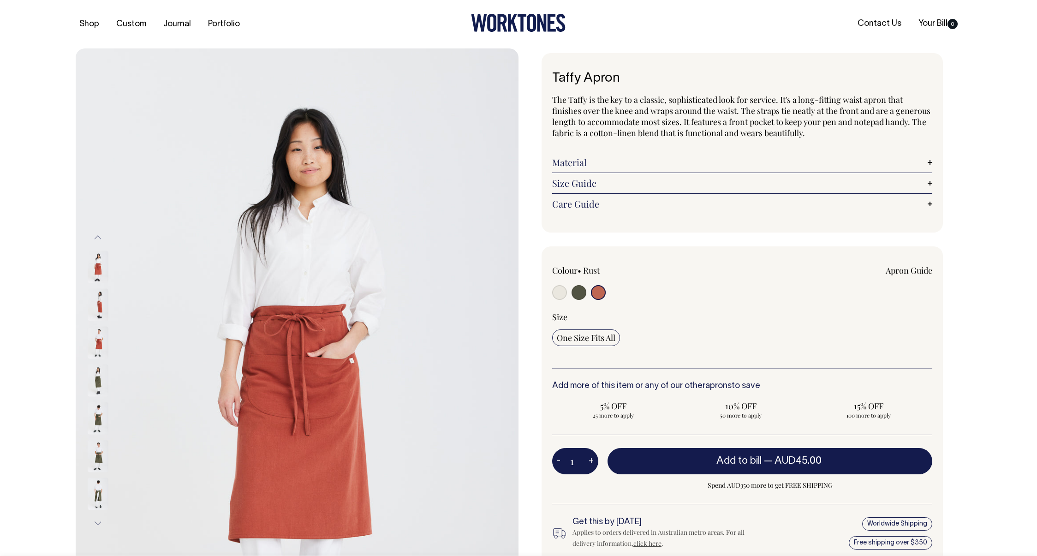
click at [95, 273] on img at bounding box center [98, 266] width 21 height 32
click at [577, 293] on input "radio" at bounding box center [578, 292] width 15 height 15
radio input "true"
select select "Olive"
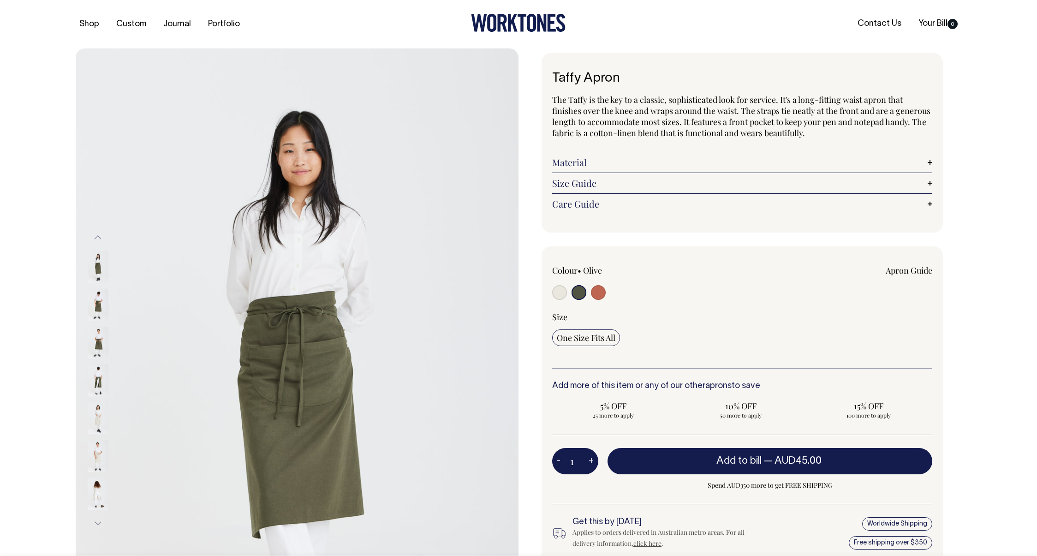
click at [556, 290] on input "radio" at bounding box center [559, 292] width 15 height 15
radio input "true"
radio input "false"
select select "Natural"
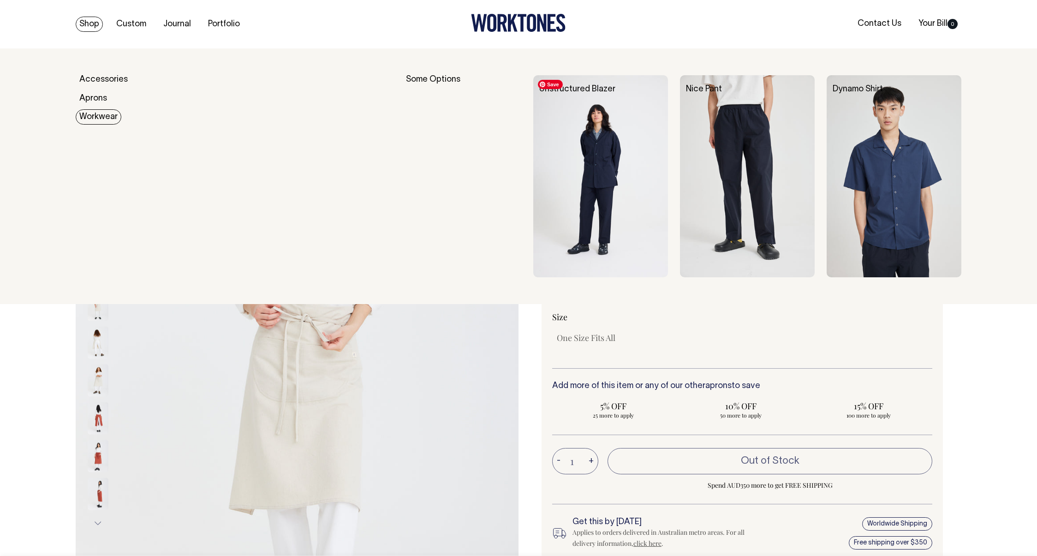
click at [615, 154] on img at bounding box center [600, 176] width 135 height 202
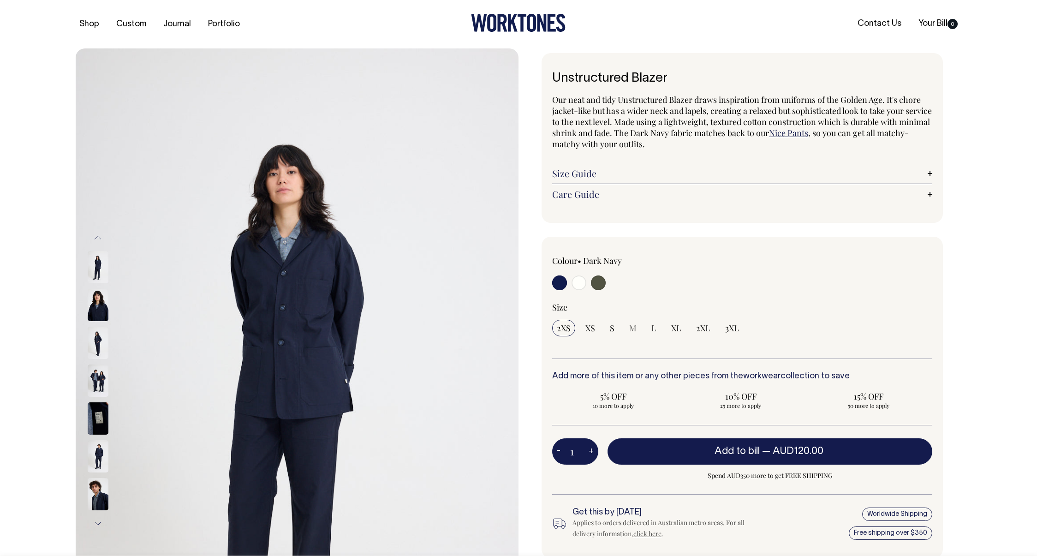
click at [598, 284] on input "radio" at bounding box center [598, 282] width 15 height 15
radio input "true"
select select "Olive"
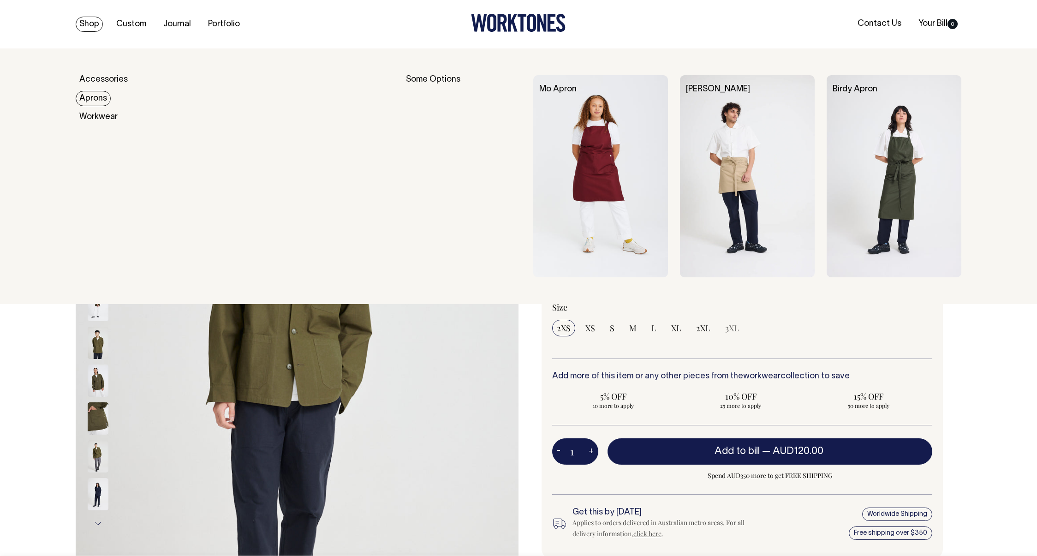
click at [98, 100] on link "Aprons" at bounding box center [93, 98] width 35 height 15
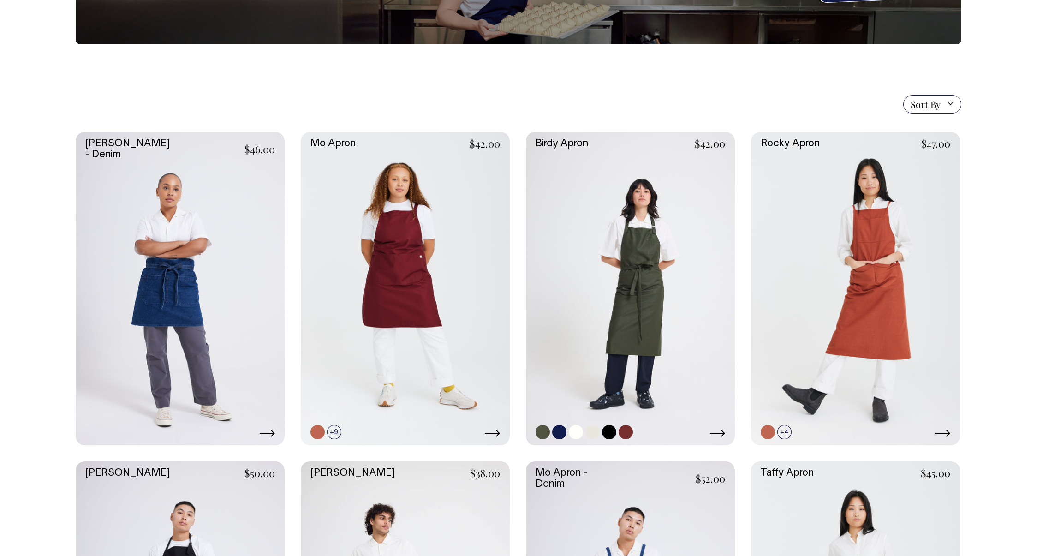
scroll to position [152, 0]
click at [644, 334] on link at bounding box center [630, 288] width 209 height 314
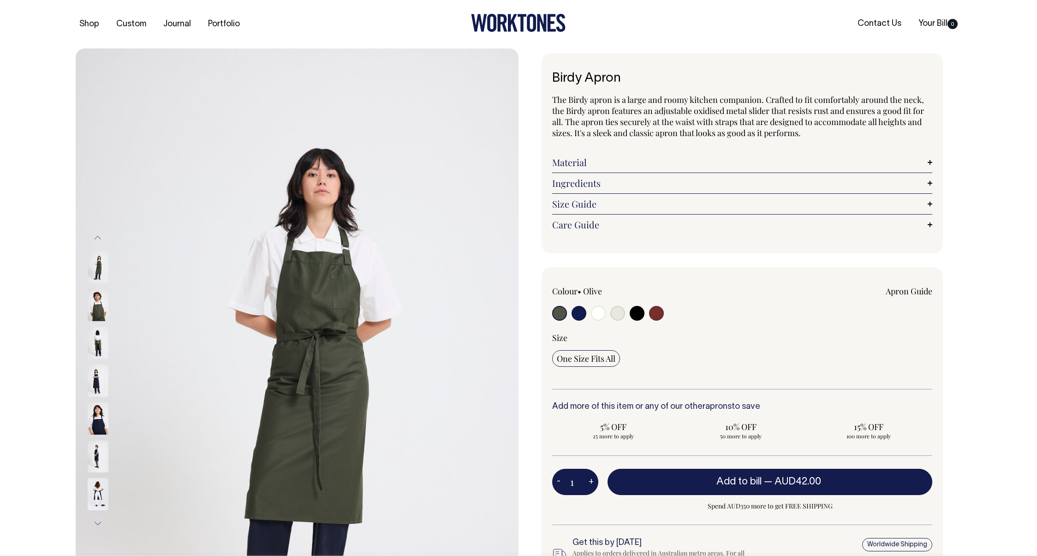
click at [656, 312] on input "radio" at bounding box center [656, 313] width 15 height 15
radio input "true"
select select "Burgundy"
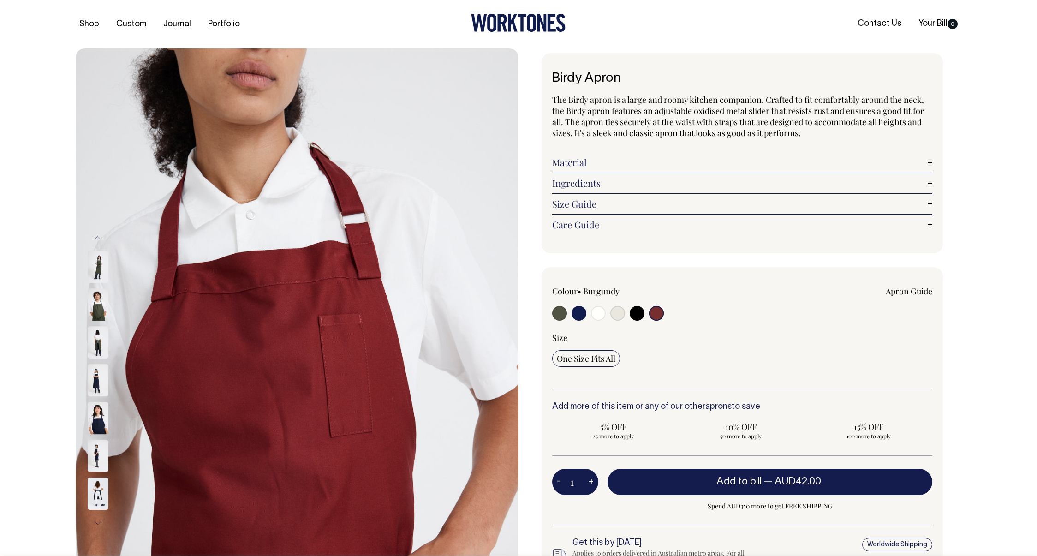
click at [659, 315] on input "radio" at bounding box center [656, 313] width 15 height 15
drag, startPoint x: 620, startPoint y: 292, endPoint x: 586, endPoint y: 293, distance: 34.6
click at [586, 293] on label "Burgundy" at bounding box center [601, 290] width 36 height 11
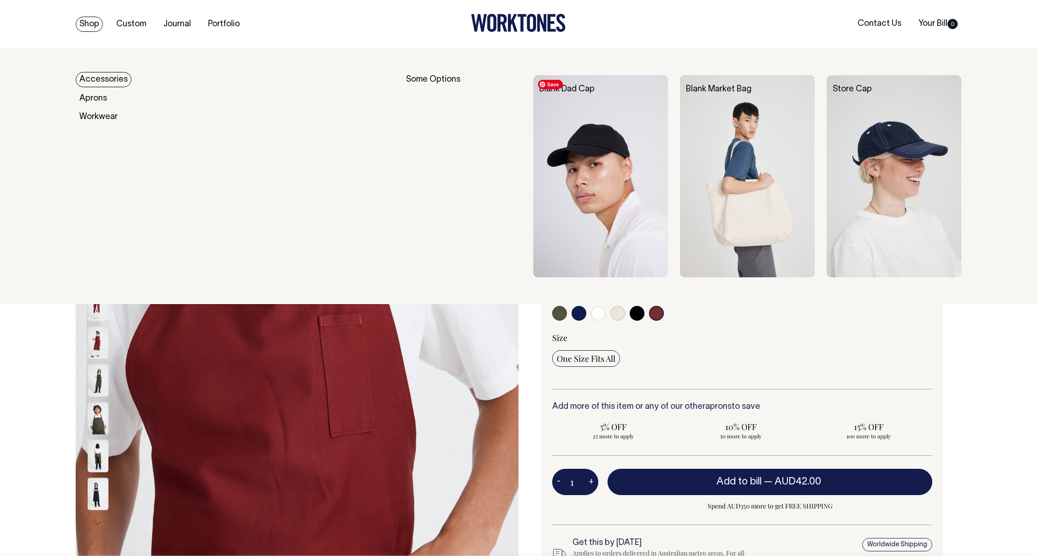
click at [617, 154] on img at bounding box center [600, 176] width 135 height 202
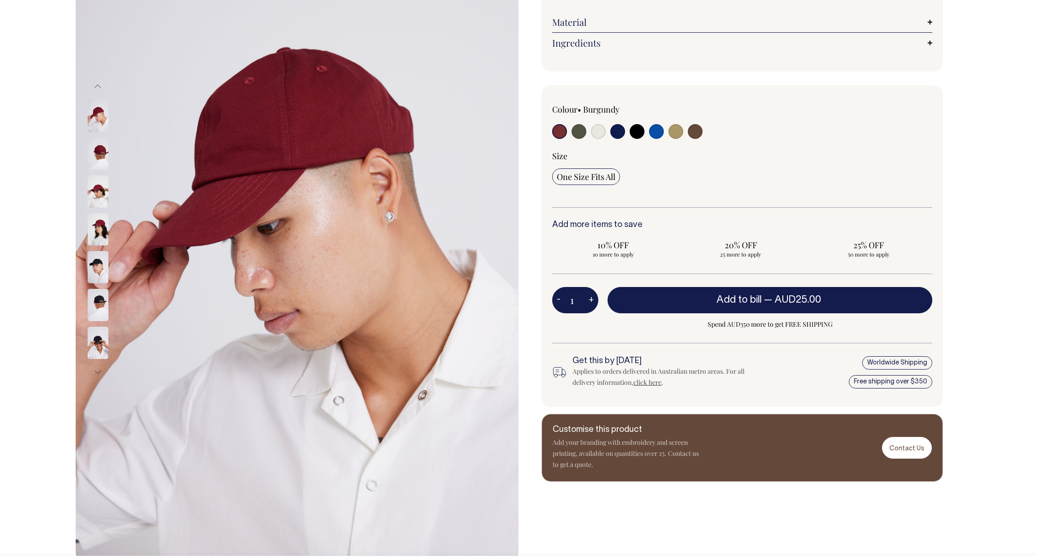
scroll to position [152, 0]
click at [696, 138] on input "radio" at bounding box center [695, 131] width 15 height 15
radio input "true"
select select "Espresso"
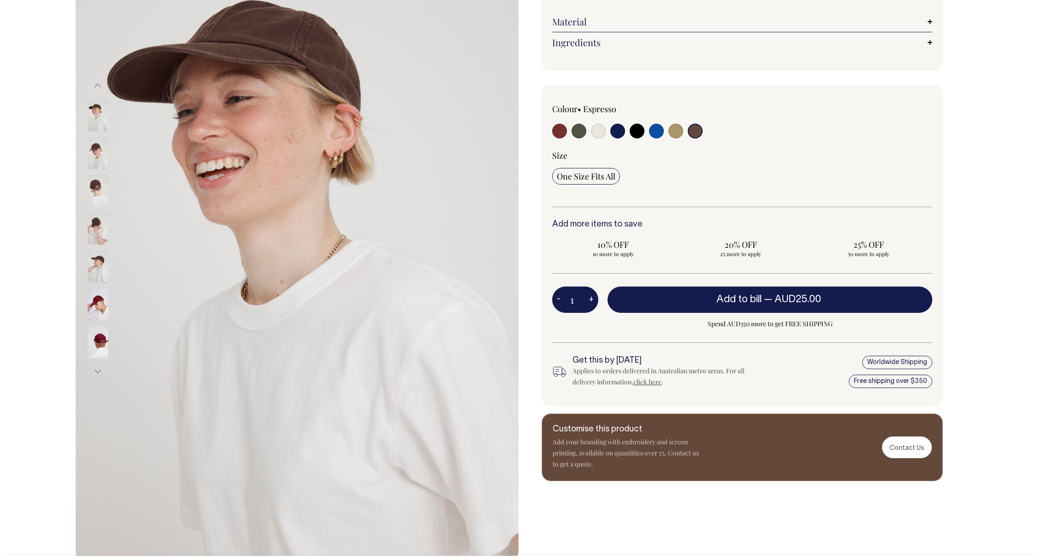
click at [676, 138] on input "radio" at bounding box center [675, 131] width 15 height 15
radio input "true"
select select "Washed Khaki"
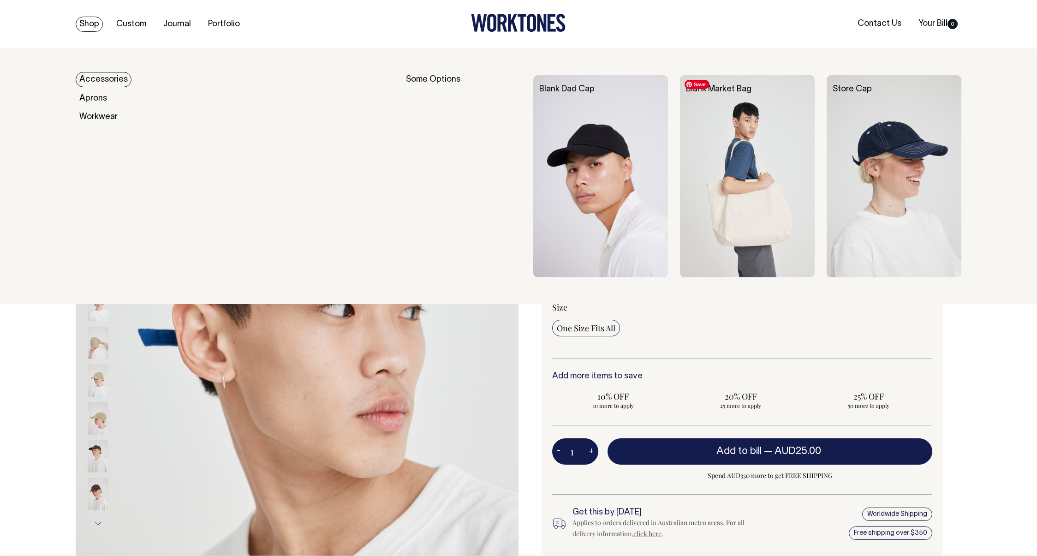
click at [746, 133] on img at bounding box center [747, 176] width 135 height 202
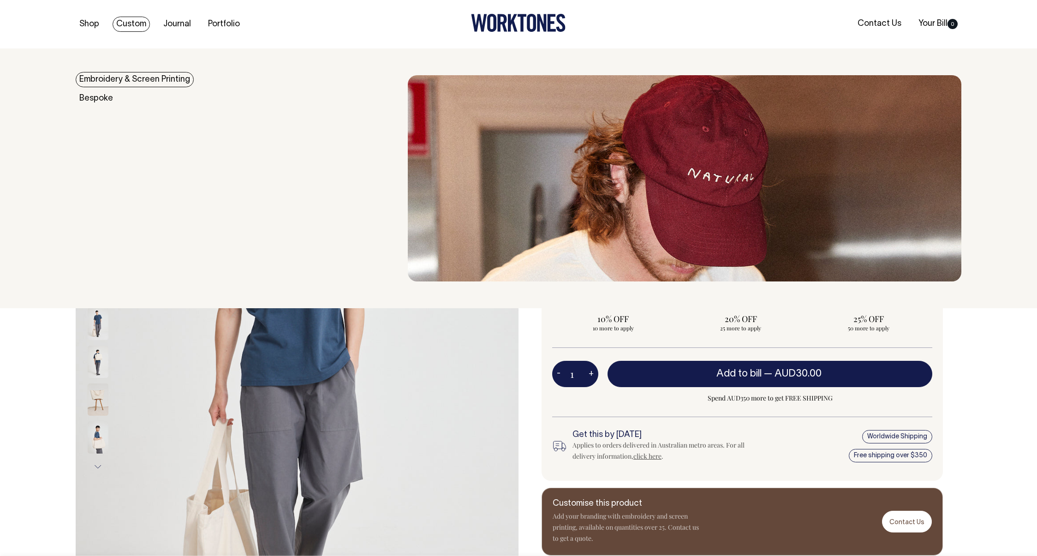
click at [126, 79] on link "Embroidery & Screen Printing" at bounding box center [135, 79] width 118 height 15
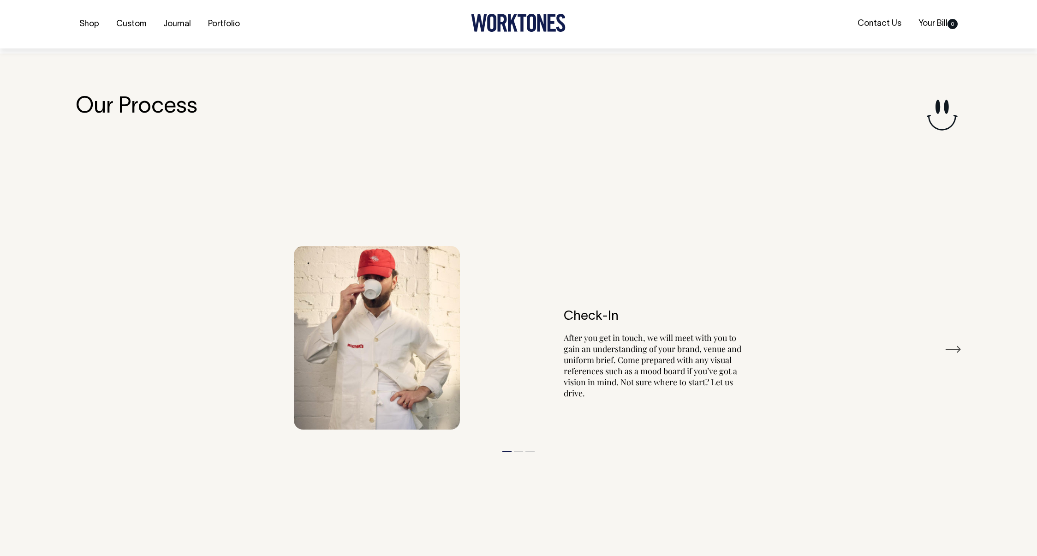
scroll to position [1056, 0]
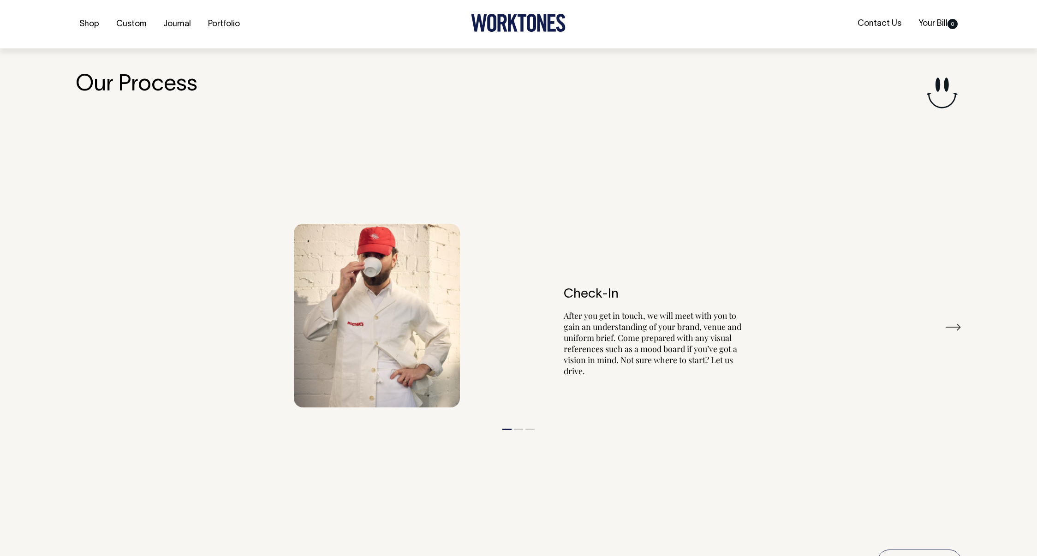
click at [944, 325] on button "Next" at bounding box center [952, 327] width 17 height 14
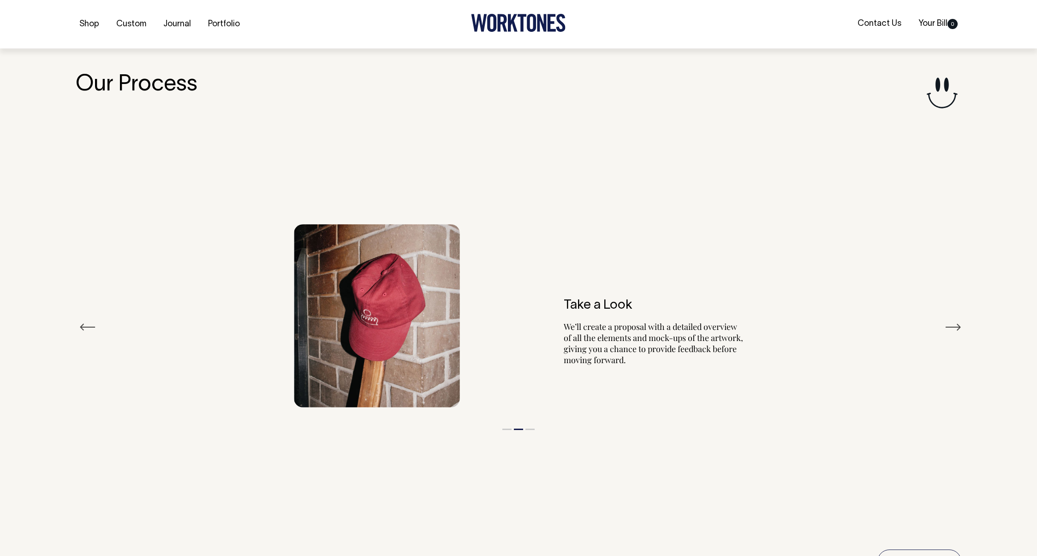
click at [944, 325] on button "Next" at bounding box center [952, 327] width 17 height 14
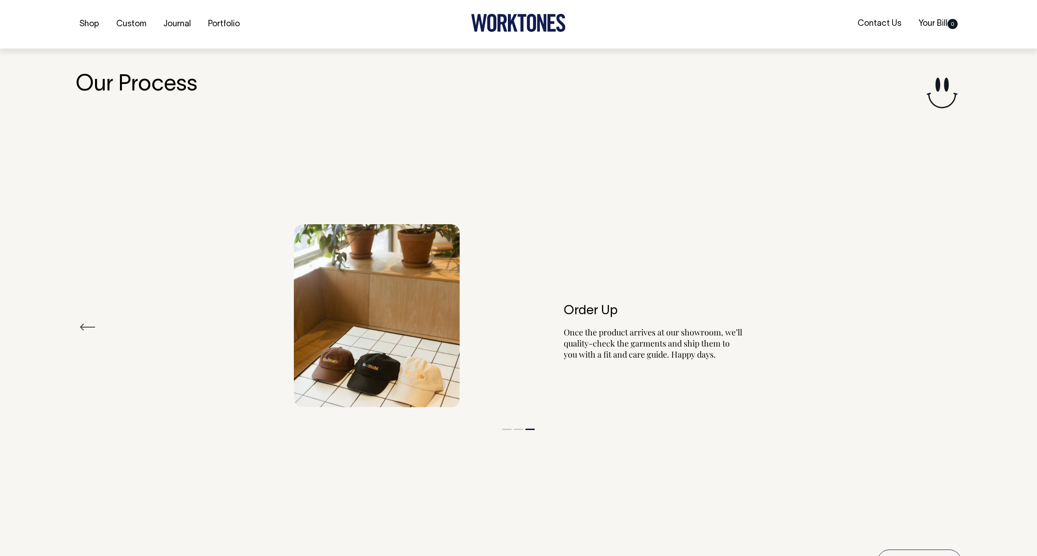
click at [944, 325] on div "Order Up Once the product arrives at our showroom, we’ll quality-check the garm…" at bounding box center [518, 315] width 885 height 211
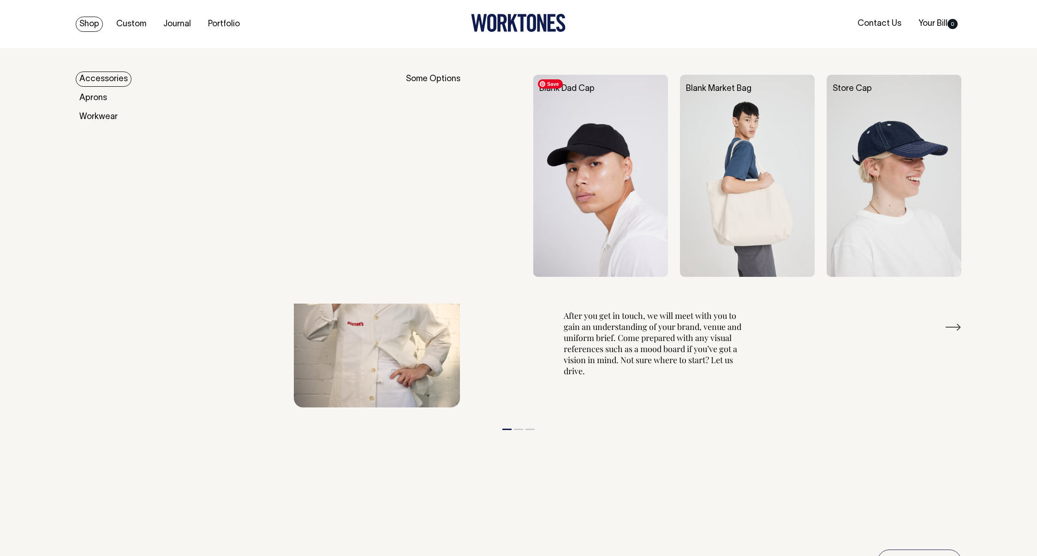
click at [593, 165] on img at bounding box center [600, 176] width 135 height 202
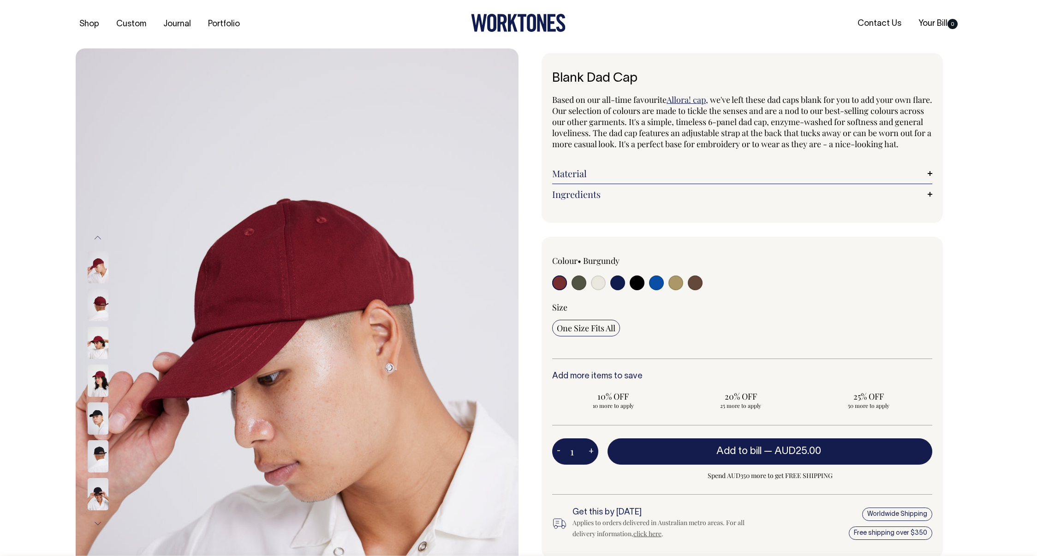
click at [105, 379] on img at bounding box center [98, 380] width 21 height 32
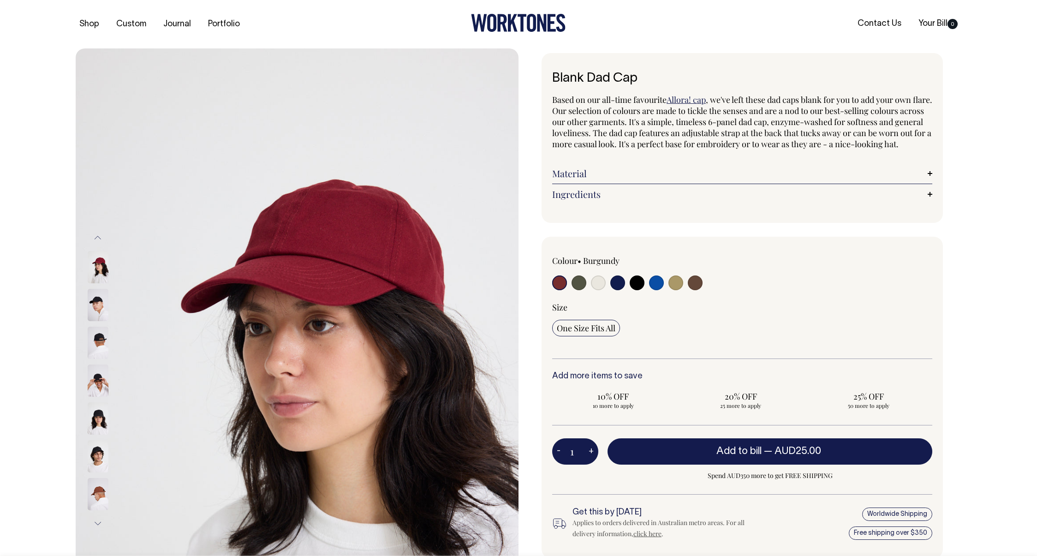
click at [673, 290] on input "radio" at bounding box center [675, 282] width 15 height 15
radio input "true"
select select "Washed Khaki"
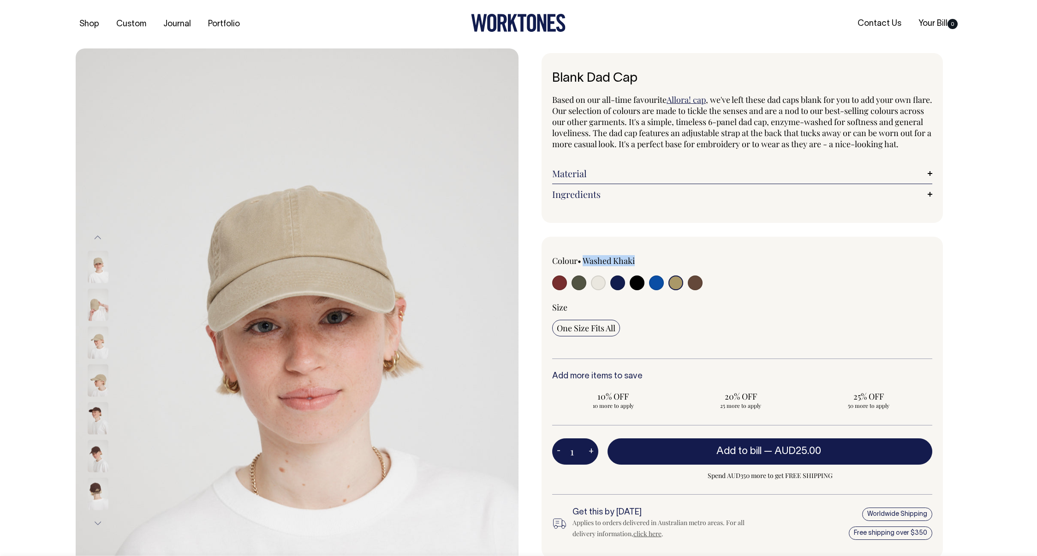
drag, startPoint x: 624, startPoint y: 271, endPoint x: 587, endPoint y: 273, distance: 37.4
click at [587, 266] on div "Colour • Washed Khaki" at bounding box center [628, 260] width 152 height 11
copy label "Washed Khaki"
